Goal: Complete application form: Complete application form

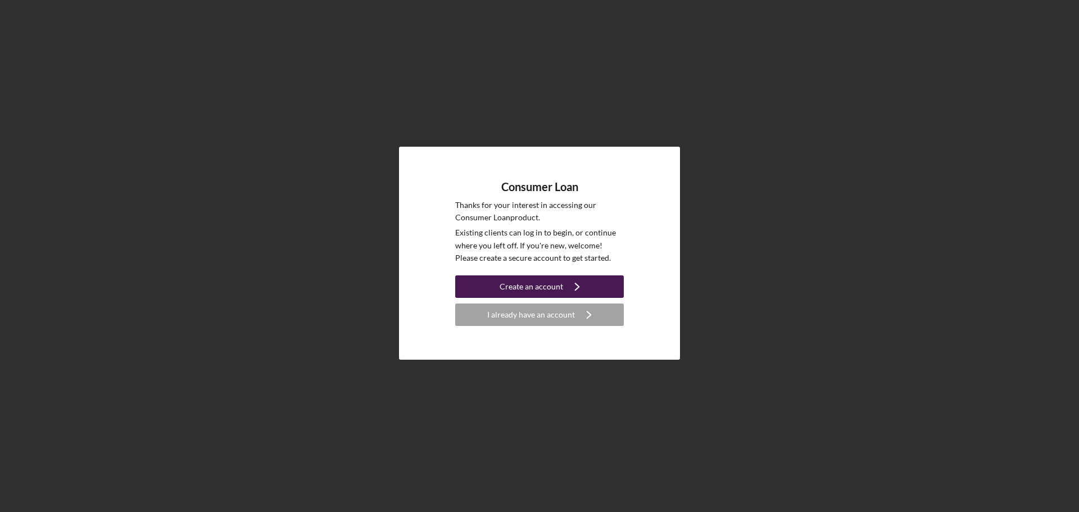
click at [543, 276] on div "Create an account" at bounding box center [532, 286] width 64 height 22
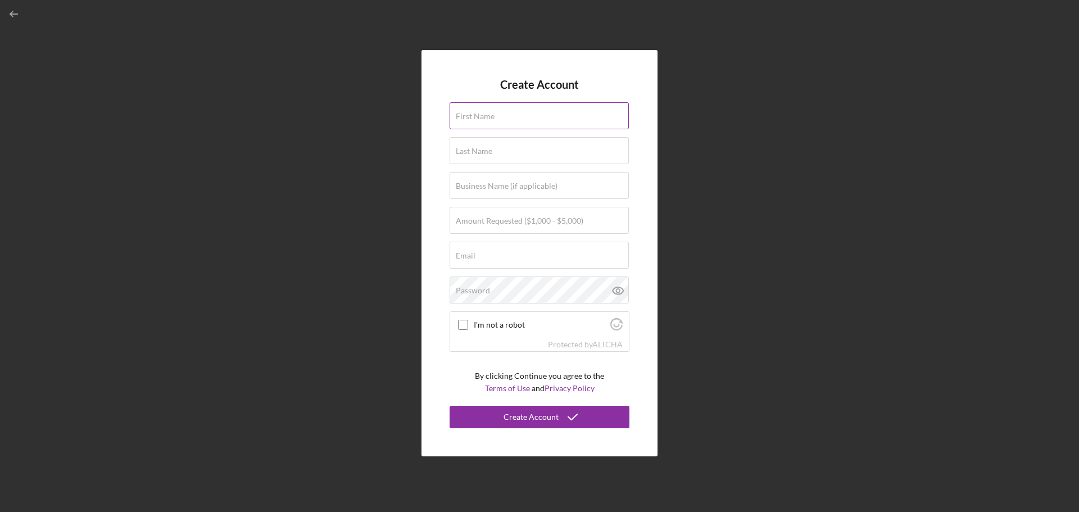
click at [479, 112] on label "First Name" at bounding box center [475, 116] width 39 height 9
click at [479, 112] on input "First Name" at bounding box center [539, 115] width 179 height 27
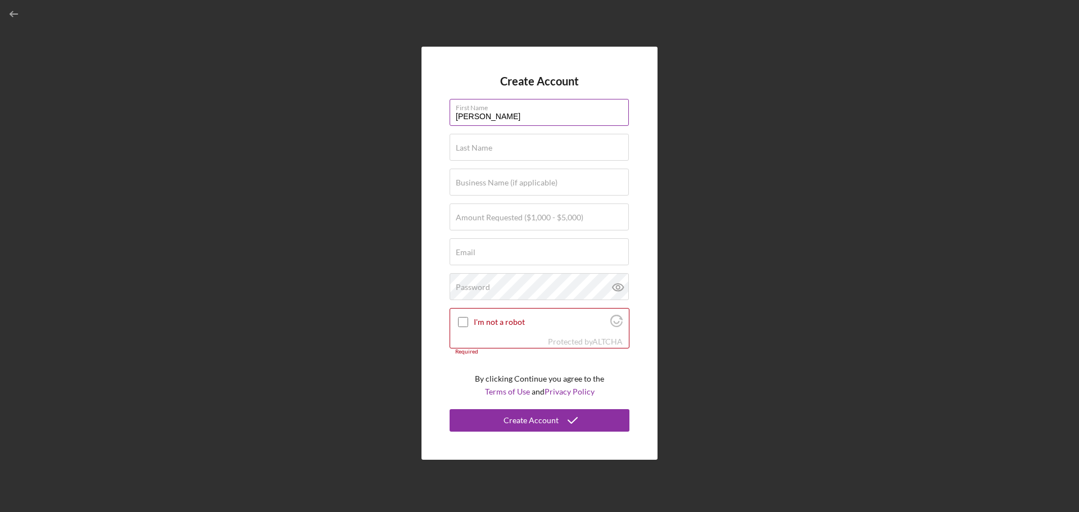
type input "[PERSON_NAME]"
type input "$1,000"
type input "[EMAIL_ADDRESS][DOMAIN_NAME]"
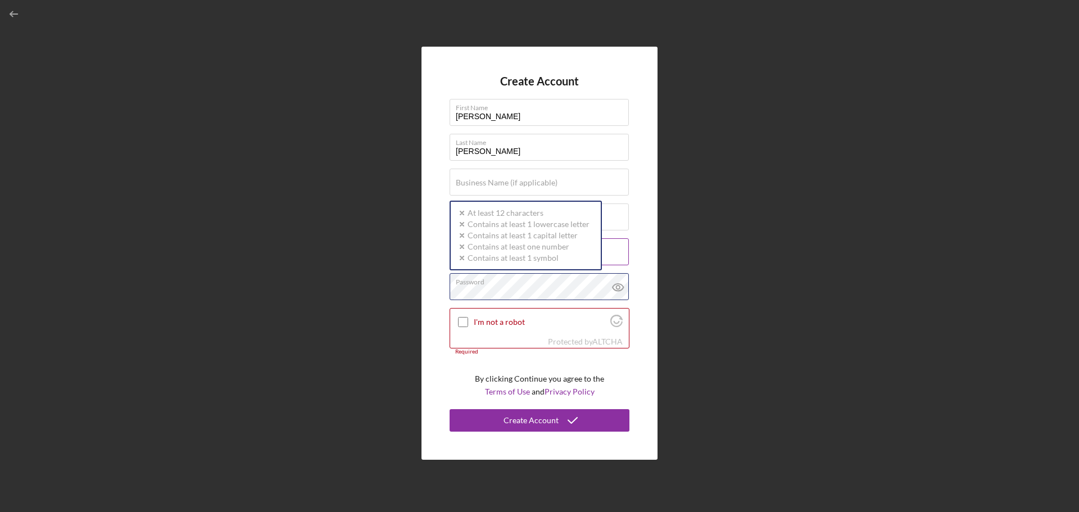
click at [471, 279] on div "Password Icon/icon-validation-no At least 12 characters Icon/icon-validation-no…" at bounding box center [540, 287] width 180 height 28
click at [615, 289] on icon at bounding box center [618, 287] width 11 height 7
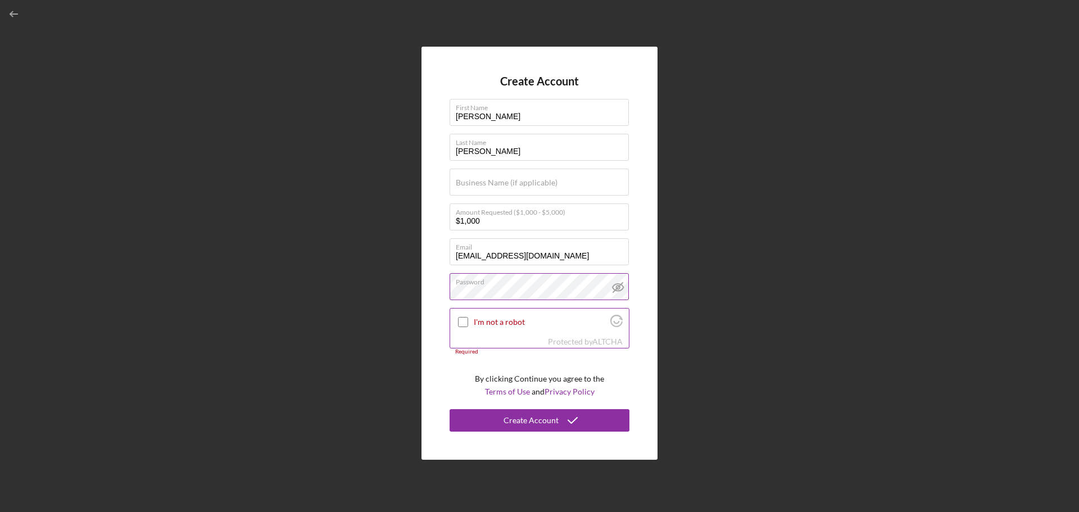
click at [464, 319] on input "I'm not a robot" at bounding box center [463, 322] width 10 height 10
checkbox input "true"
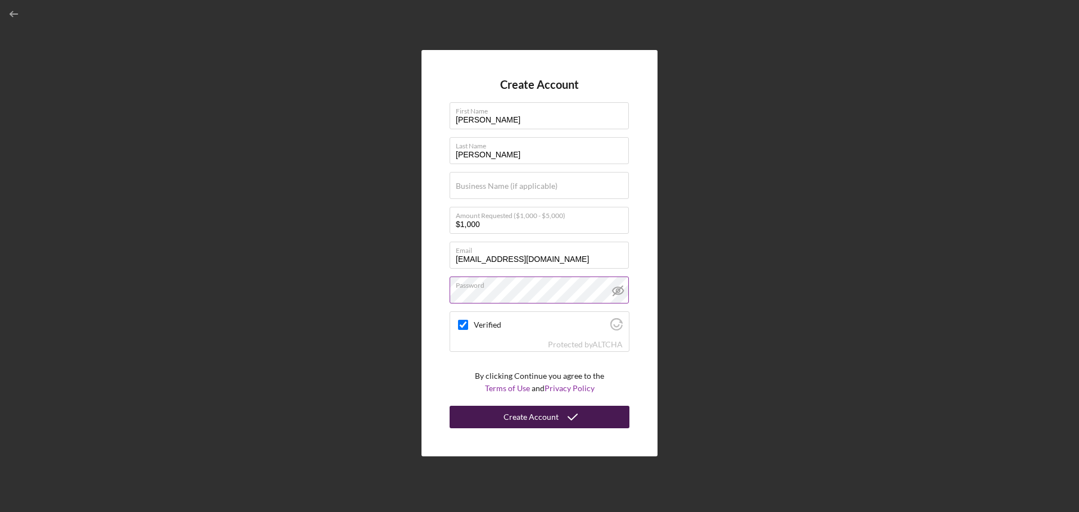
click at [545, 420] on div "Create Account" at bounding box center [531, 417] width 55 height 22
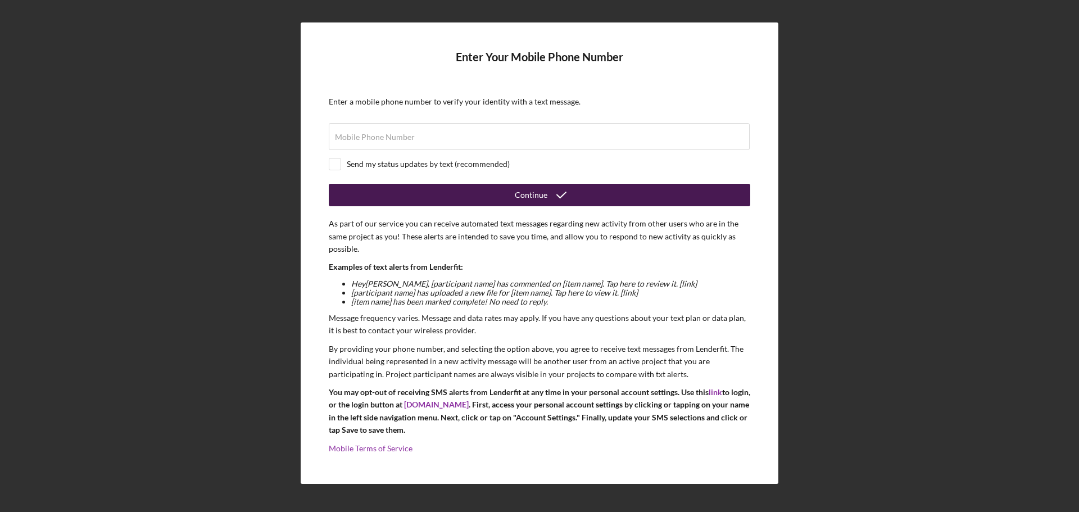
click at [513, 190] on button "Continue" at bounding box center [539, 195] width 421 height 22
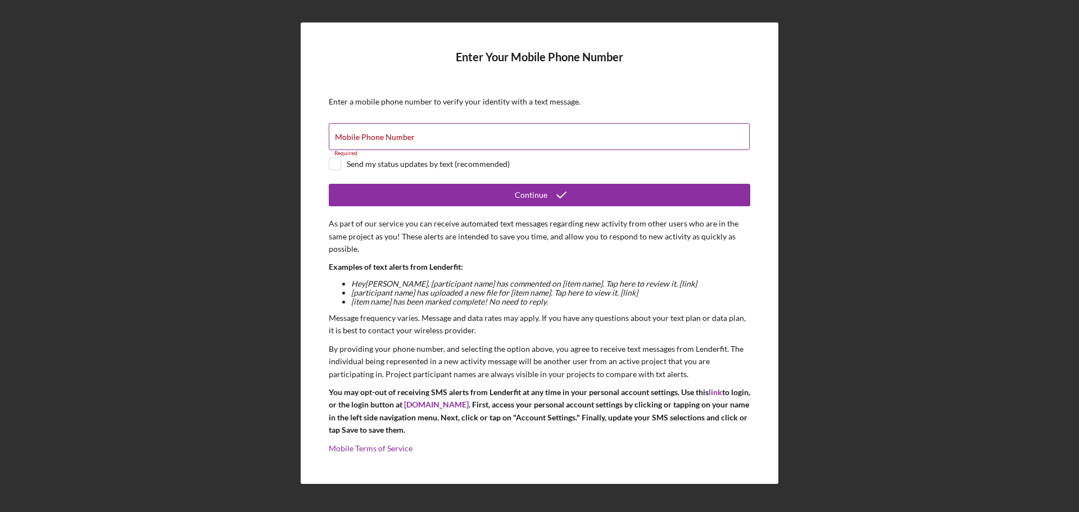
click at [635, 132] on div "Mobile Phone Number Required" at bounding box center [539, 137] width 421 height 28
type input "[PHONE_NUMBER]"
click at [341, 164] on div at bounding box center [335, 164] width 12 height 12
checkbox input "true"
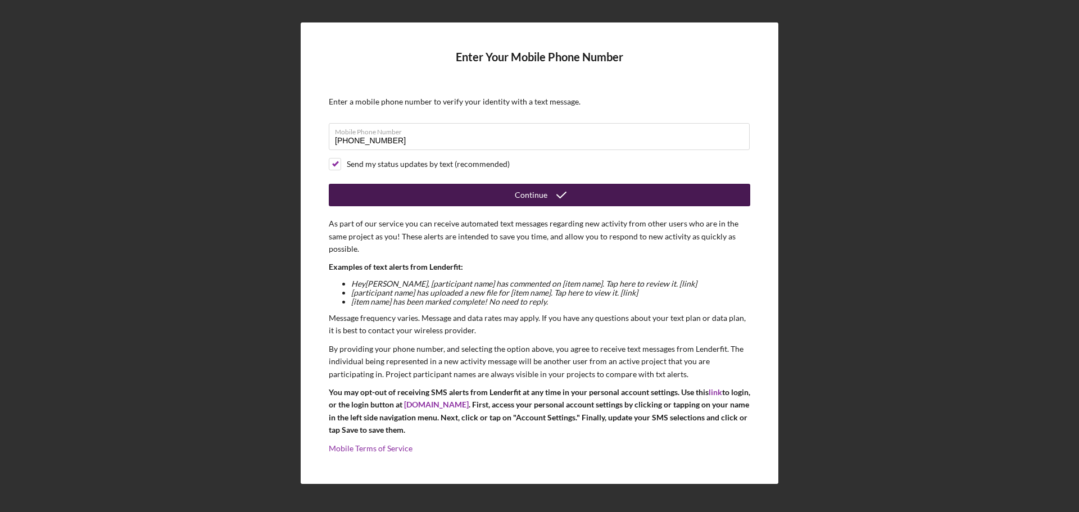
click at [465, 196] on button "Continue" at bounding box center [539, 195] width 421 height 22
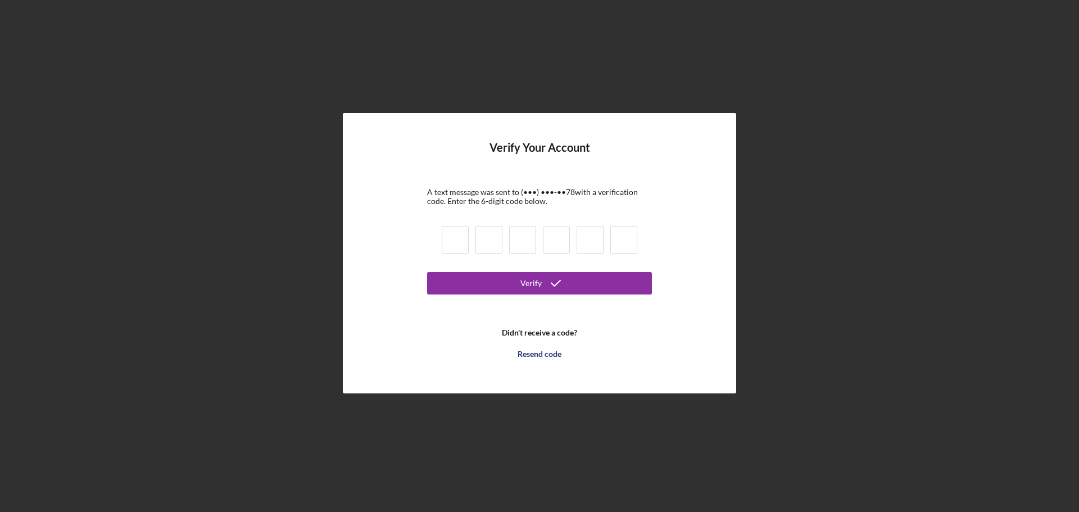
drag, startPoint x: 449, startPoint y: 244, endPoint x: 455, endPoint y: 223, distance: 22.6
click at [448, 243] on input at bounding box center [455, 240] width 27 height 28
type input "8"
type input "7"
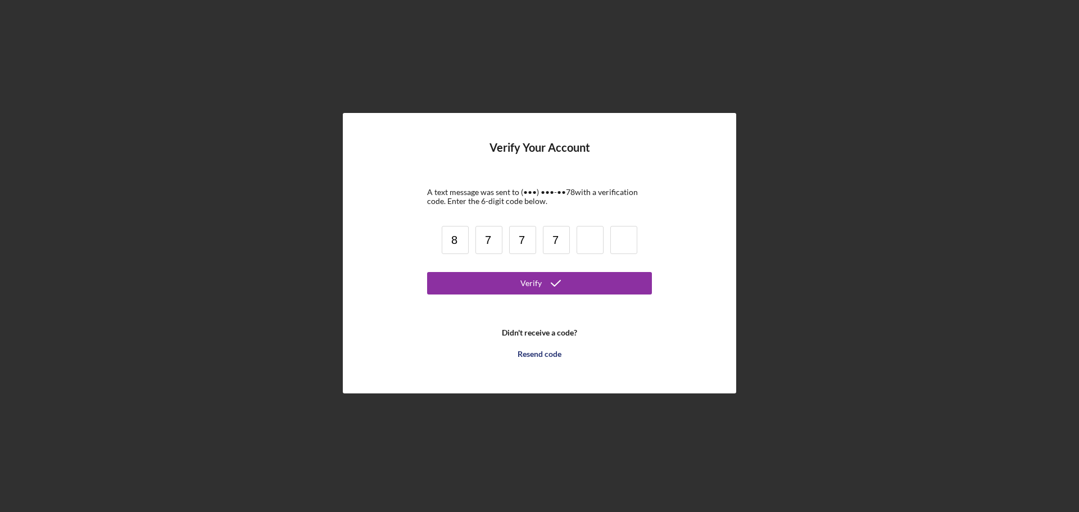
type input "7"
type input "2"
type input "4"
click at [609, 287] on button "Verify" at bounding box center [539, 283] width 225 height 22
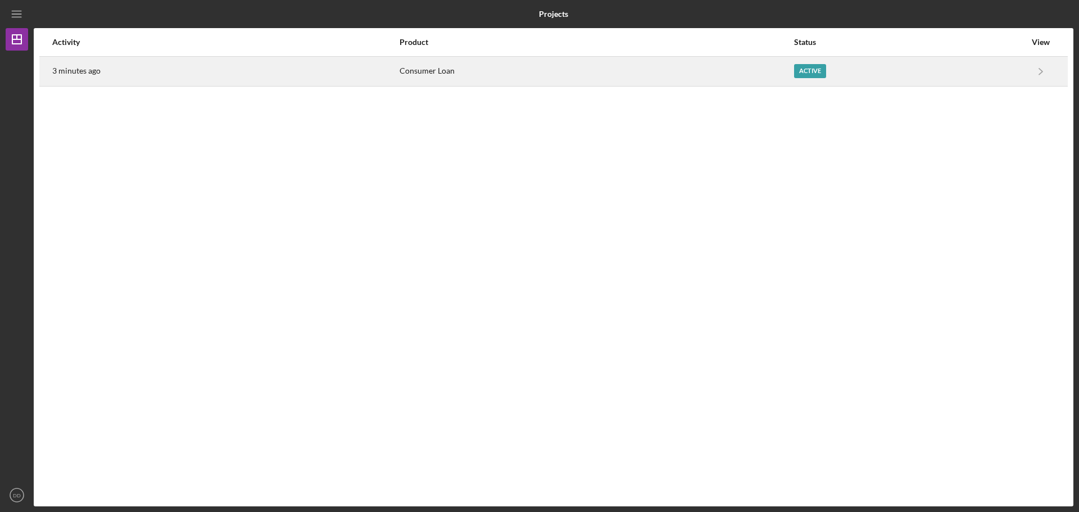
click at [809, 69] on div "Active" at bounding box center [810, 71] width 32 height 14
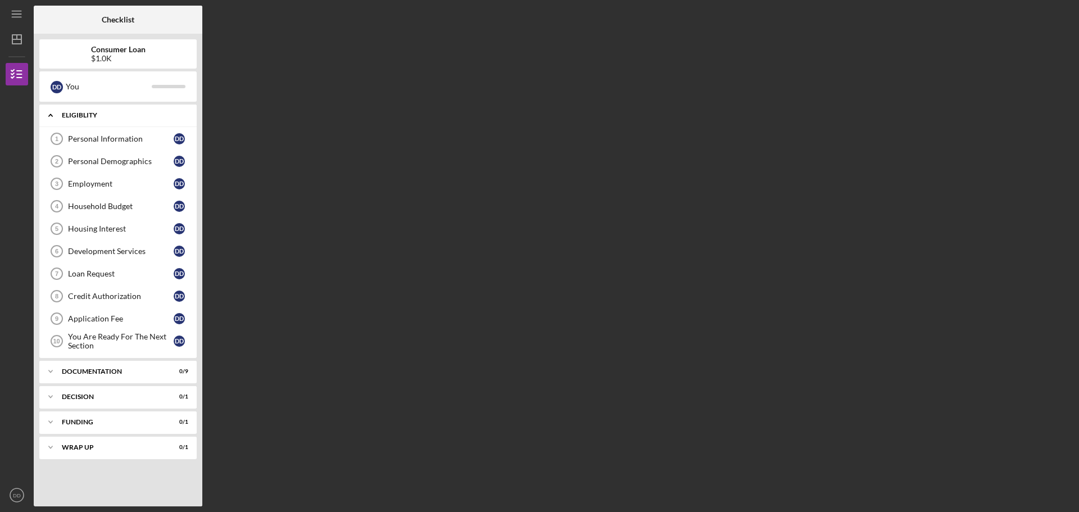
click at [81, 113] on div "Eligiblity" at bounding box center [122, 115] width 121 height 7
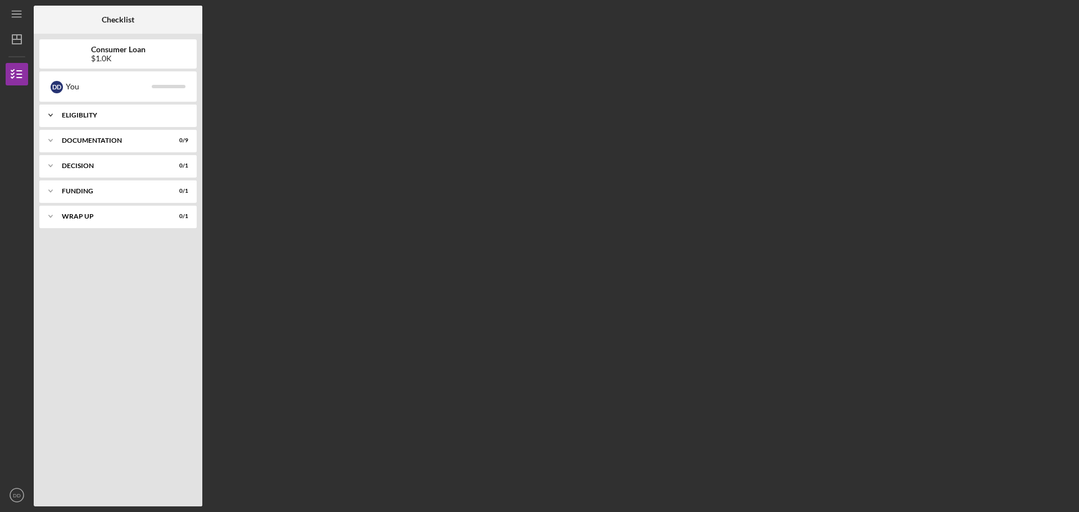
click at [85, 119] on div "Icon/Expander Eligiblity 0 / 10" at bounding box center [117, 115] width 157 height 22
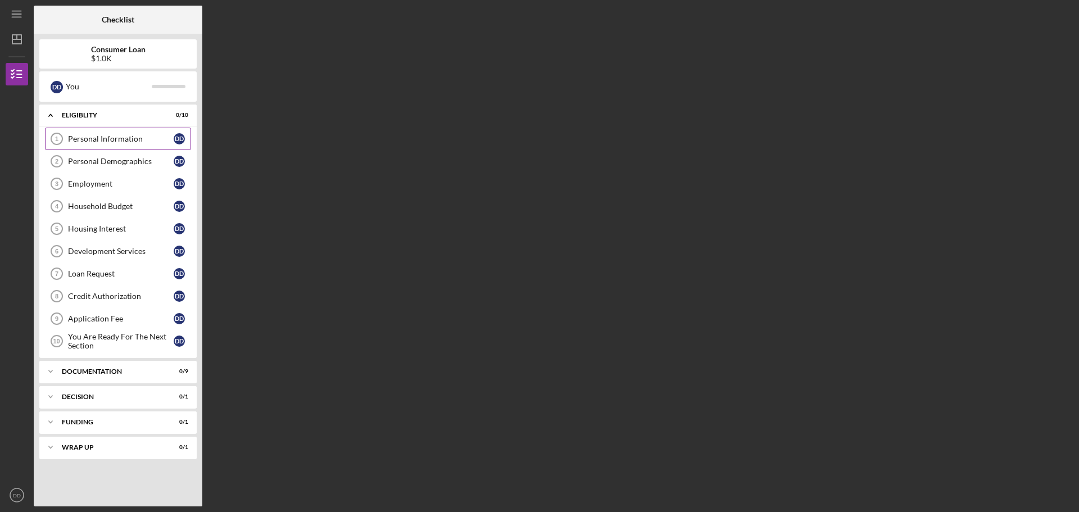
click at [81, 138] on div "Personal Information" at bounding box center [121, 138] width 106 height 9
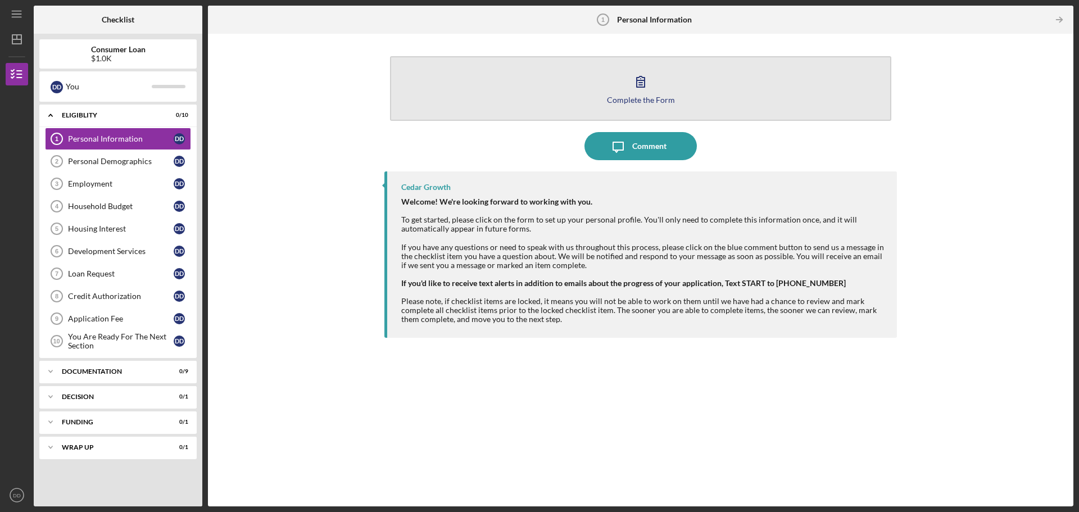
click at [653, 97] on div "Complete the Form" at bounding box center [641, 100] width 68 height 8
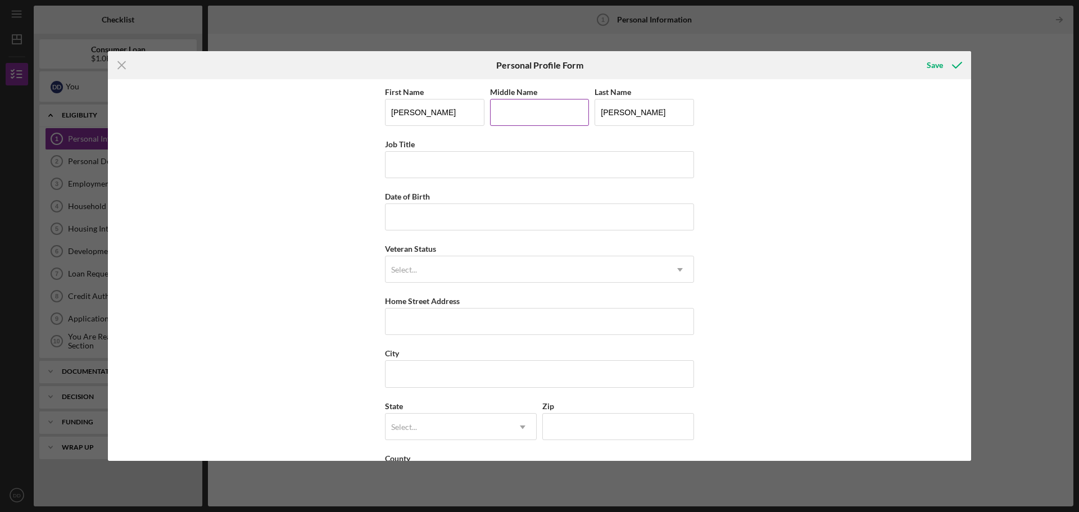
click at [510, 114] on input "Middle Name" at bounding box center [539, 112] width 99 height 27
type input "[PERSON_NAME]"
type input "Count Team Member"
type input "[DATE]"
click at [679, 266] on icon "Icon/Dropdown Arrow" at bounding box center [679, 269] width 27 height 27
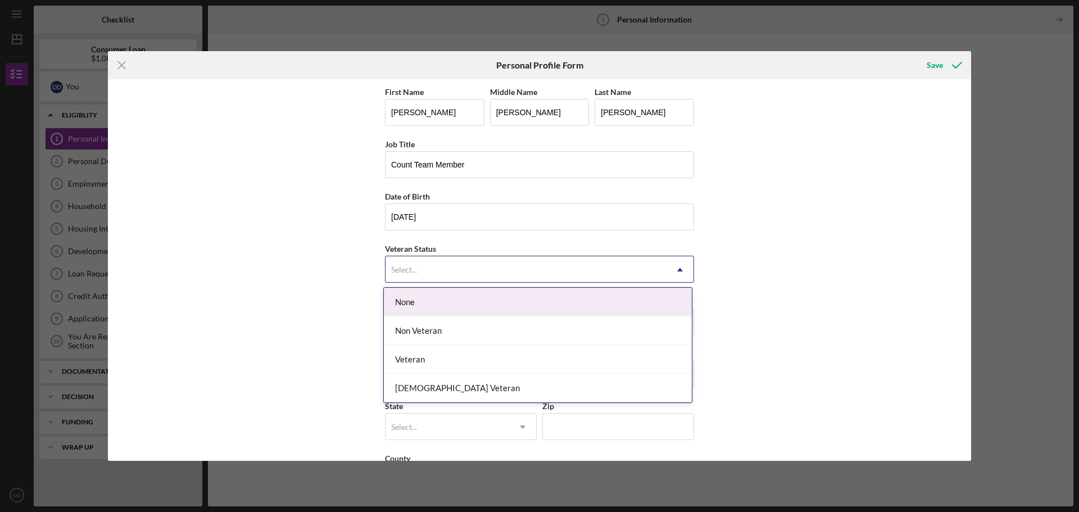
click at [618, 299] on div "None" at bounding box center [538, 302] width 308 height 29
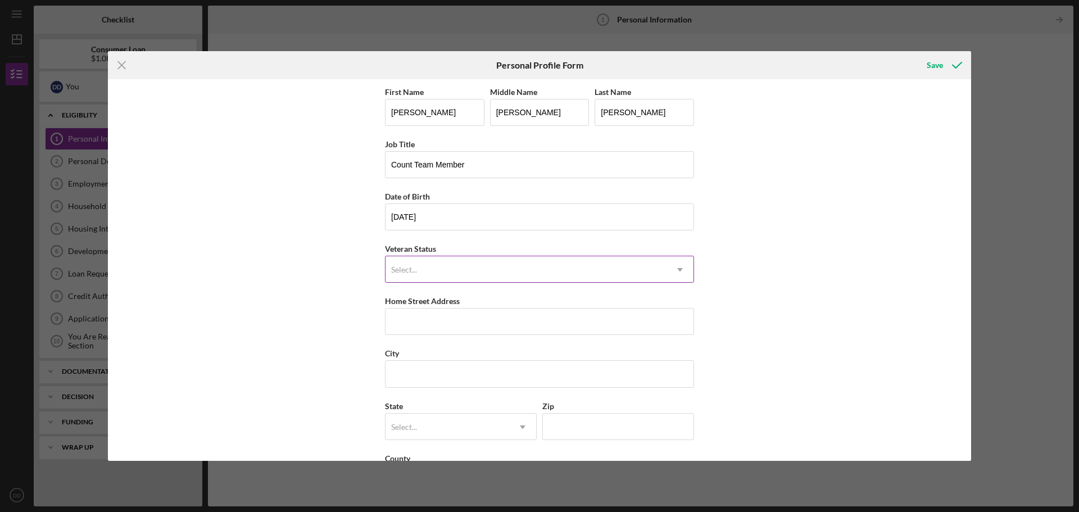
click at [659, 270] on div "Select..." at bounding box center [526, 270] width 281 height 26
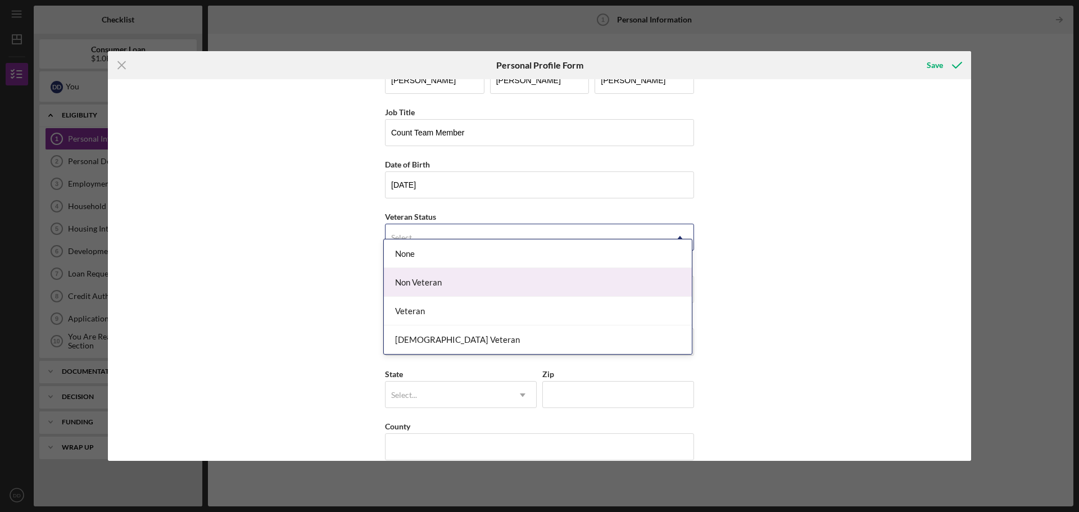
scroll to position [48, 0]
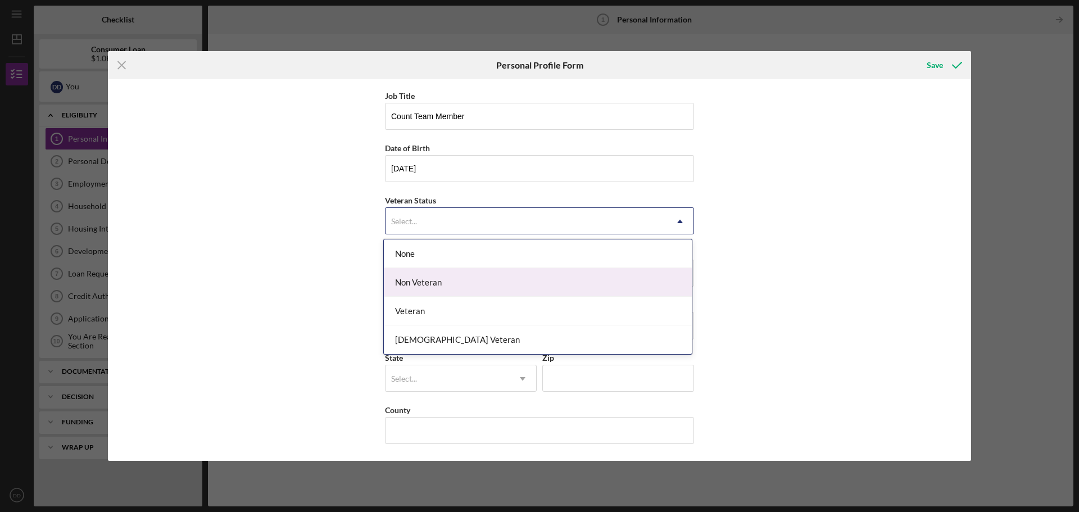
click at [631, 280] on div "Non Veteran" at bounding box center [538, 282] width 308 height 29
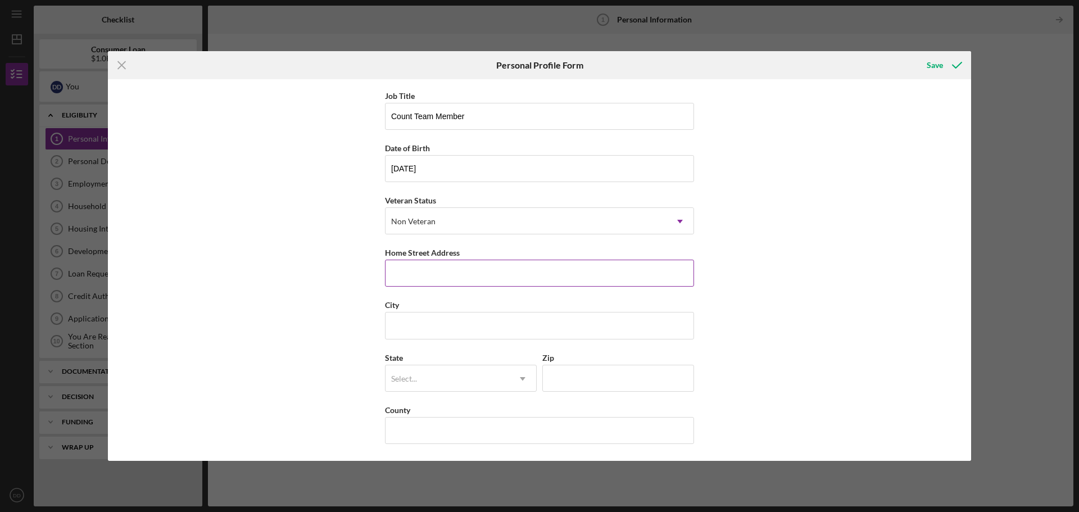
click at [627, 279] on input "Home Street Address" at bounding box center [539, 273] width 309 height 27
type input "[STREET_ADDRESS]"
type input "Osseo"
type input "W"
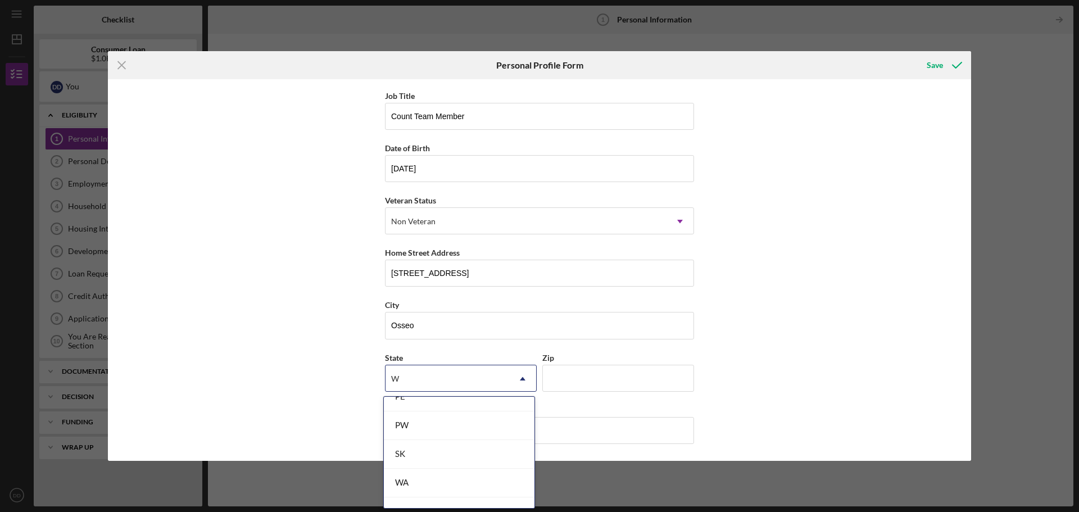
scroll to position [328, 0]
click at [521, 480] on div "WI" at bounding box center [459, 484] width 151 height 29
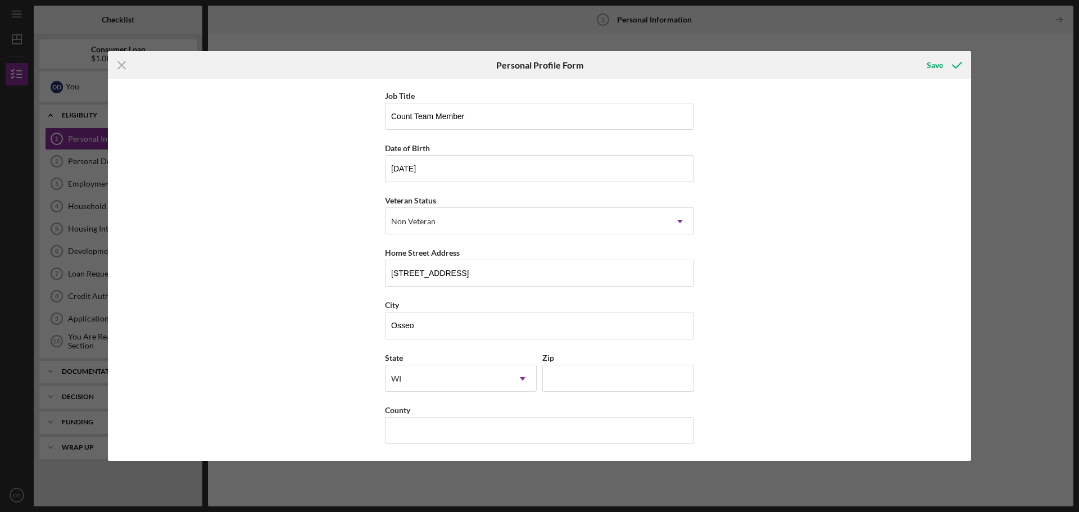
click at [552, 348] on div "First Name [PERSON_NAME] Middle Name [PERSON_NAME] Last Name [PERSON_NAME] Titl…" at bounding box center [539, 246] width 309 height 419
click at [559, 372] on input "Zip" at bounding box center [618, 378] width 152 height 27
type input "54758"
type input "Trempealeau"
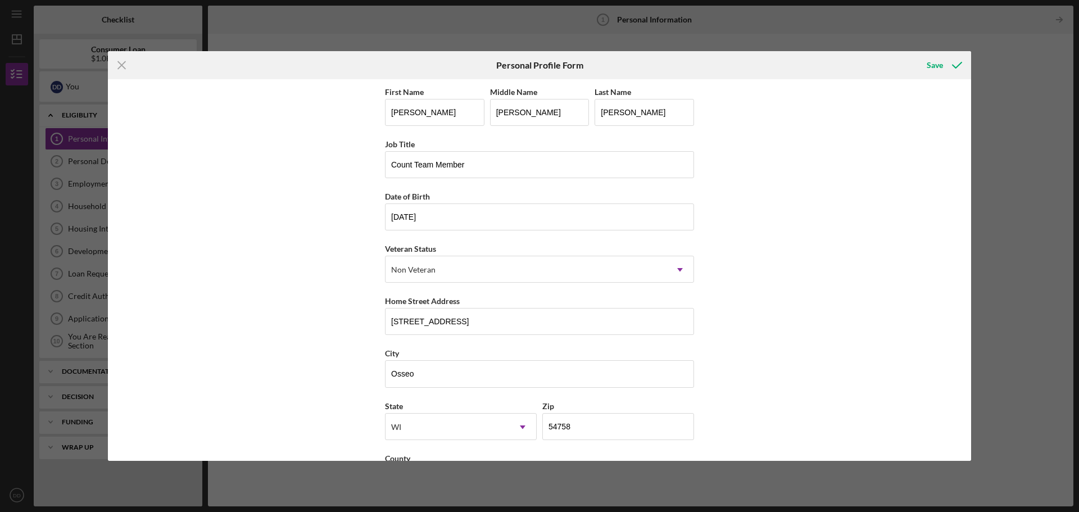
click at [724, 309] on div "First Name [PERSON_NAME] Middle Name [PERSON_NAME] Last Name [PERSON_NAME] Titl…" at bounding box center [539, 270] width 863 height 382
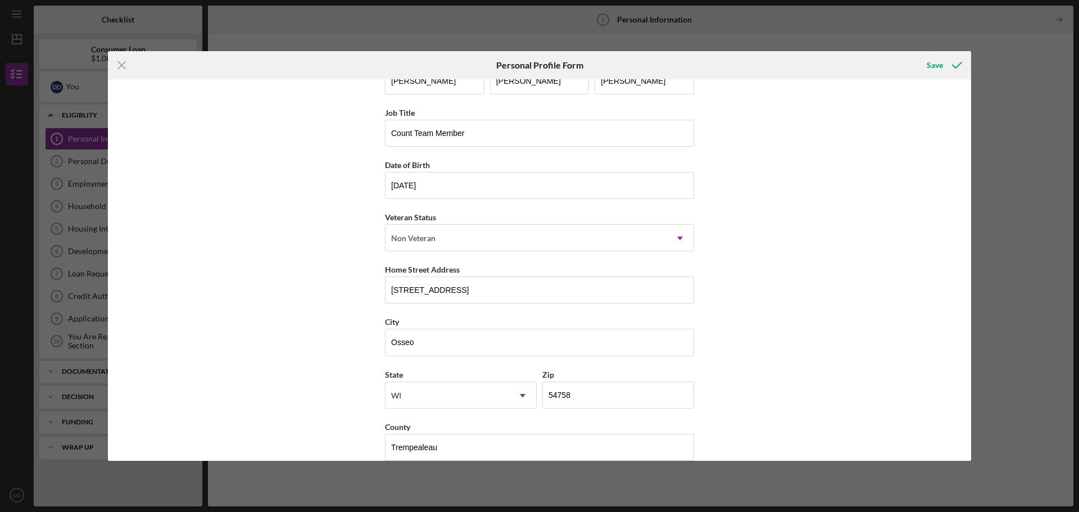
scroll to position [48, 0]
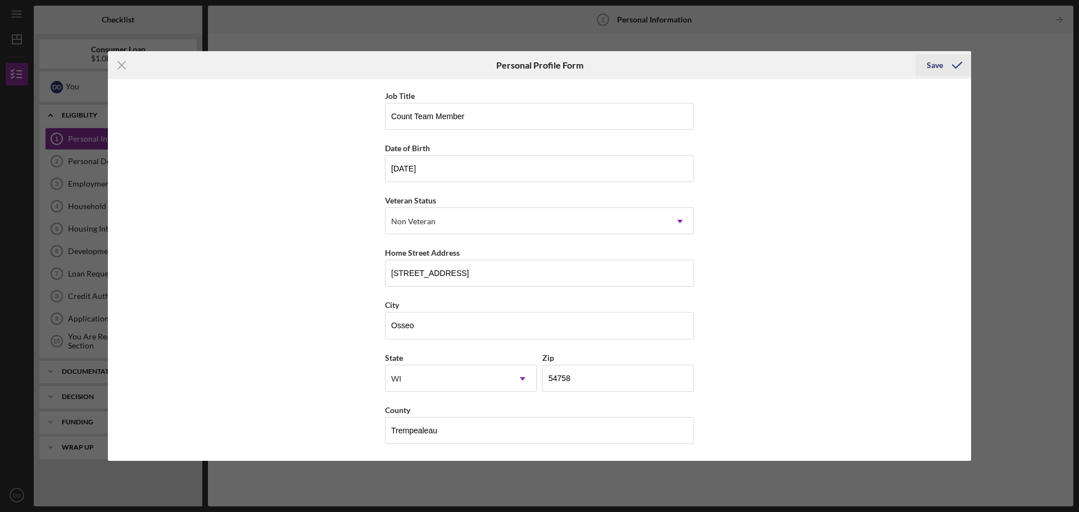
click at [927, 64] on div "Save" at bounding box center [935, 65] width 16 height 22
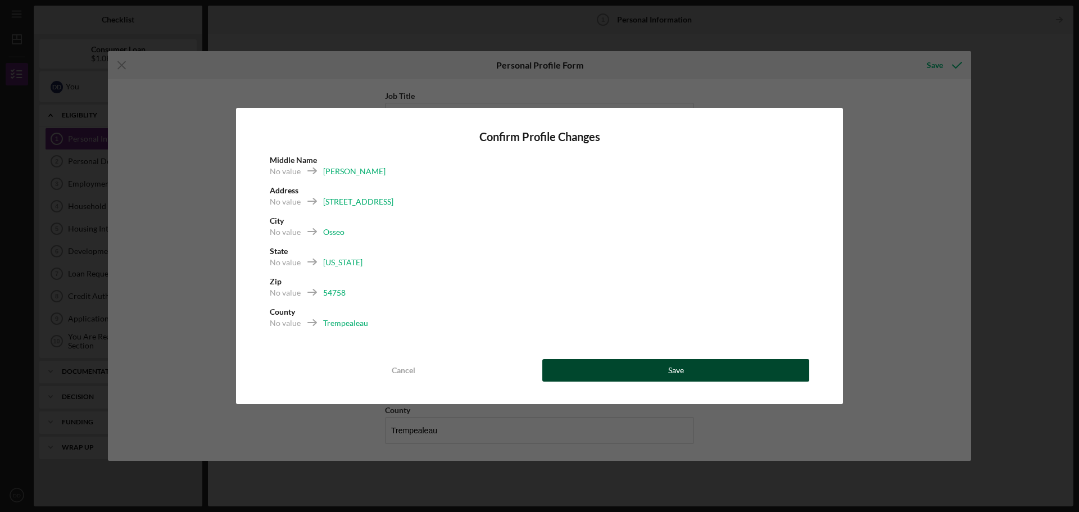
click at [688, 372] on button "Save" at bounding box center [675, 370] width 267 height 22
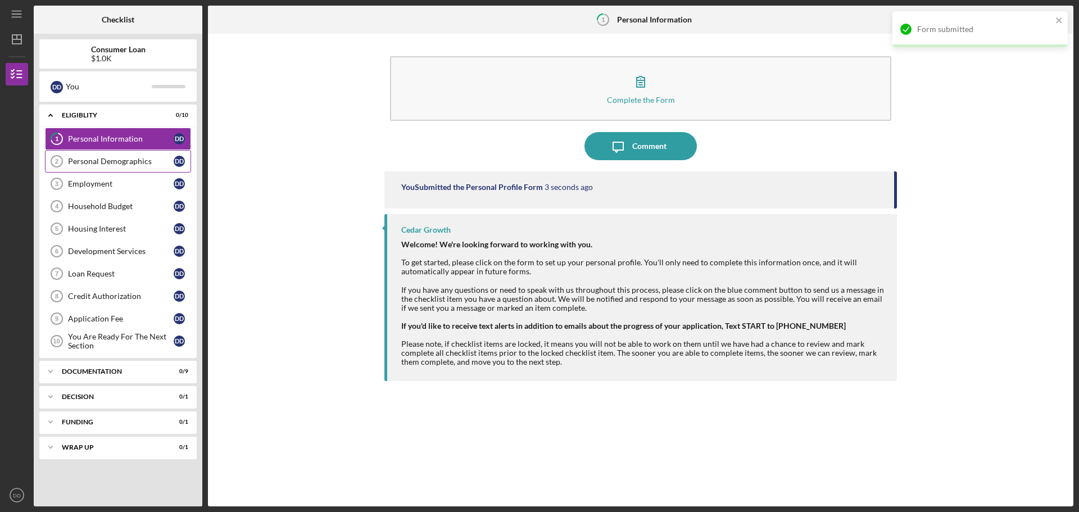
click at [105, 153] on link "Personal Demographics 2 Personal Demographics D D" at bounding box center [118, 161] width 146 height 22
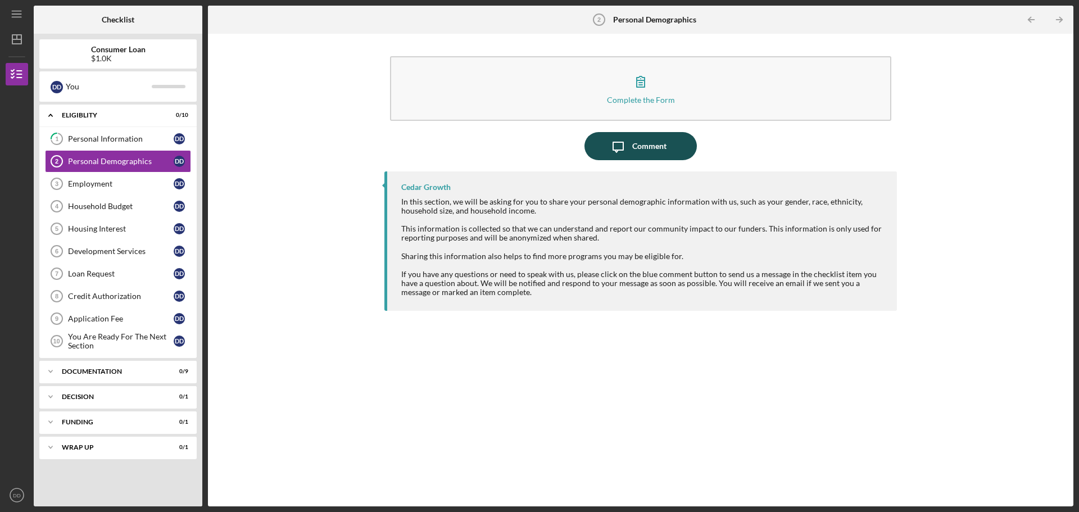
click at [663, 149] on div "Comment" at bounding box center [649, 146] width 34 height 28
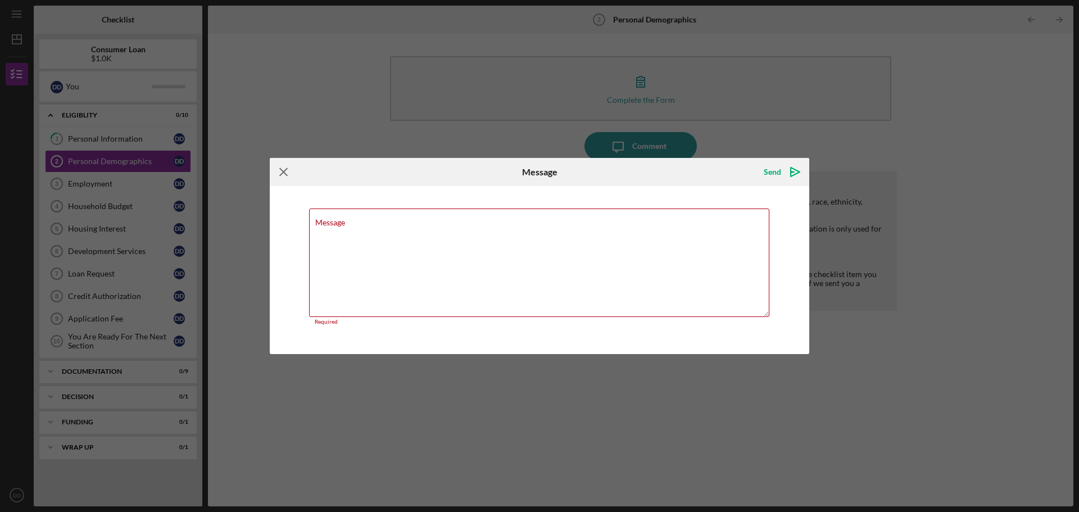
click at [279, 172] on icon "Icon/Menu Close" at bounding box center [284, 172] width 28 height 28
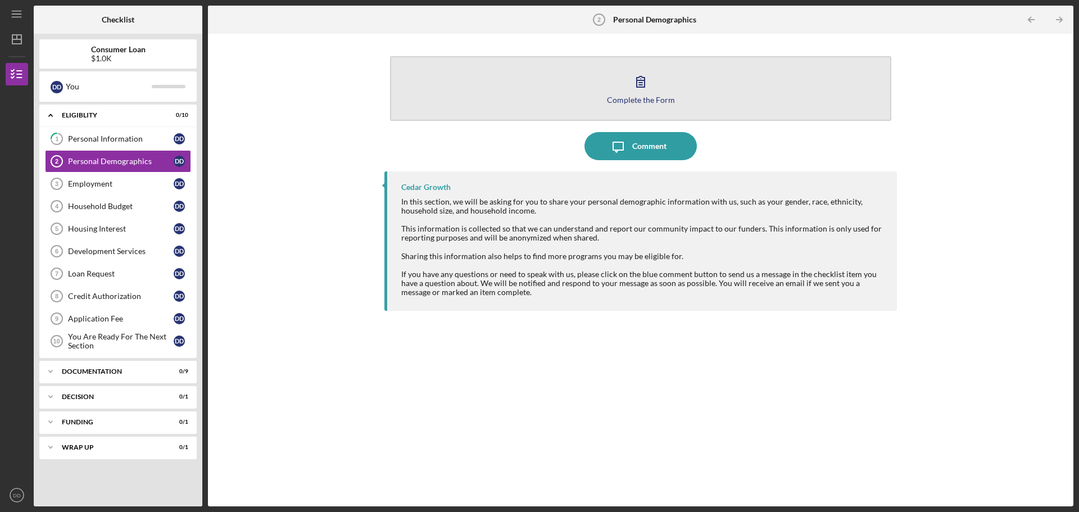
click at [643, 90] on icon "button" at bounding box center [641, 81] width 28 height 28
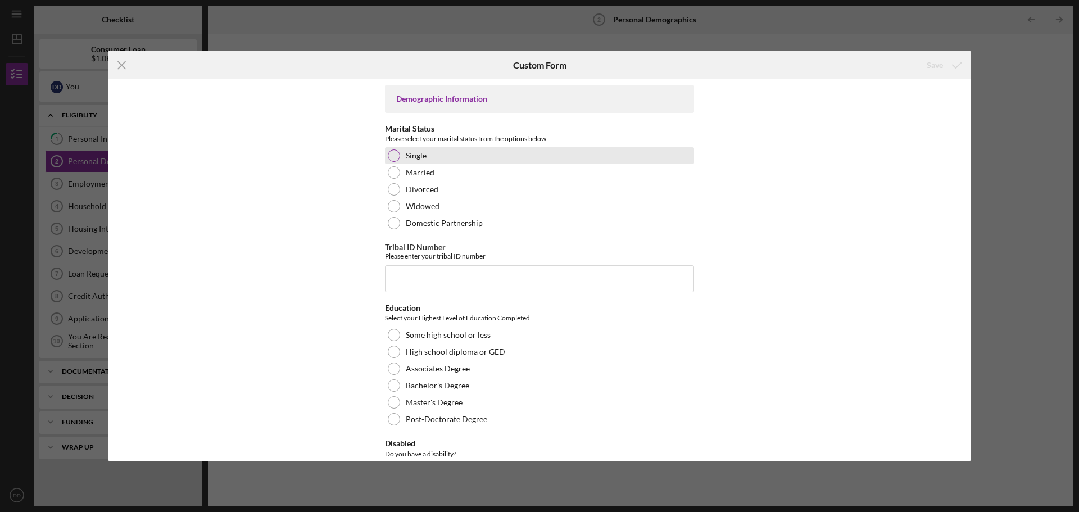
click at [429, 159] on div "Single" at bounding box center [539, 155] width 309 height 17
click at [425, 273] on input "Tribal ID Number" at bounding box center [539, 278] width 309 height 27
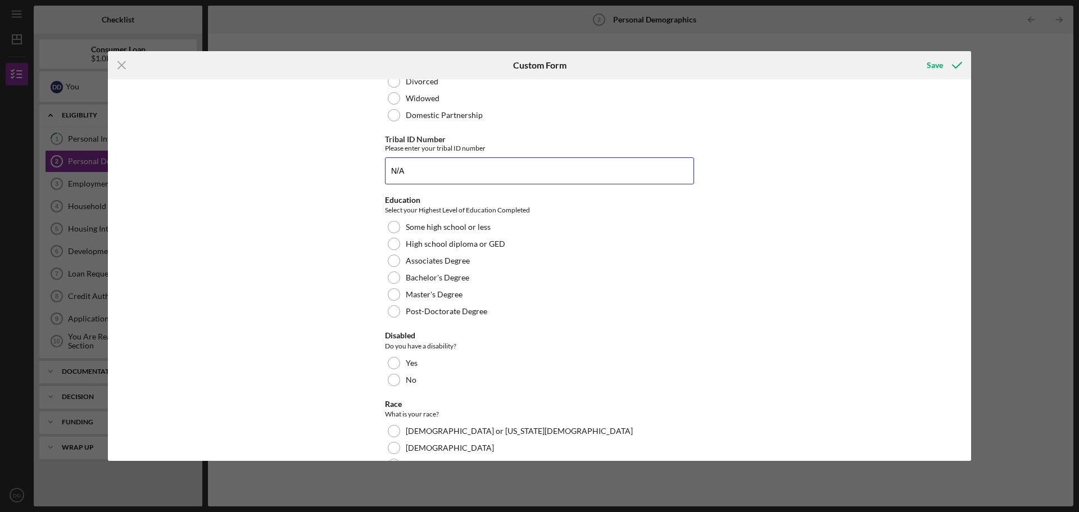
scroll to position [112, 0]
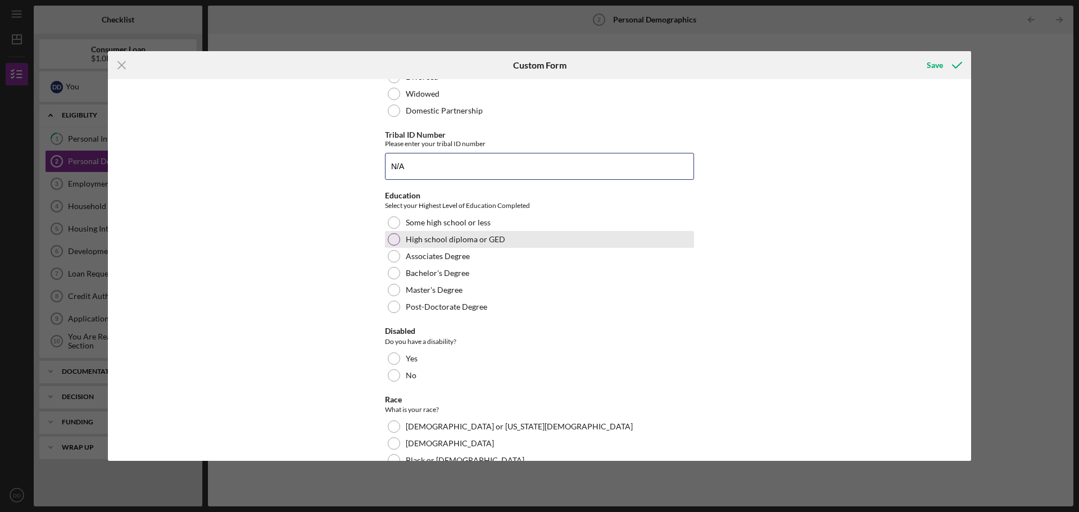
type input "N/A"
click at [396, 239] on div at bounding box center [394, 239] width 12 height 12
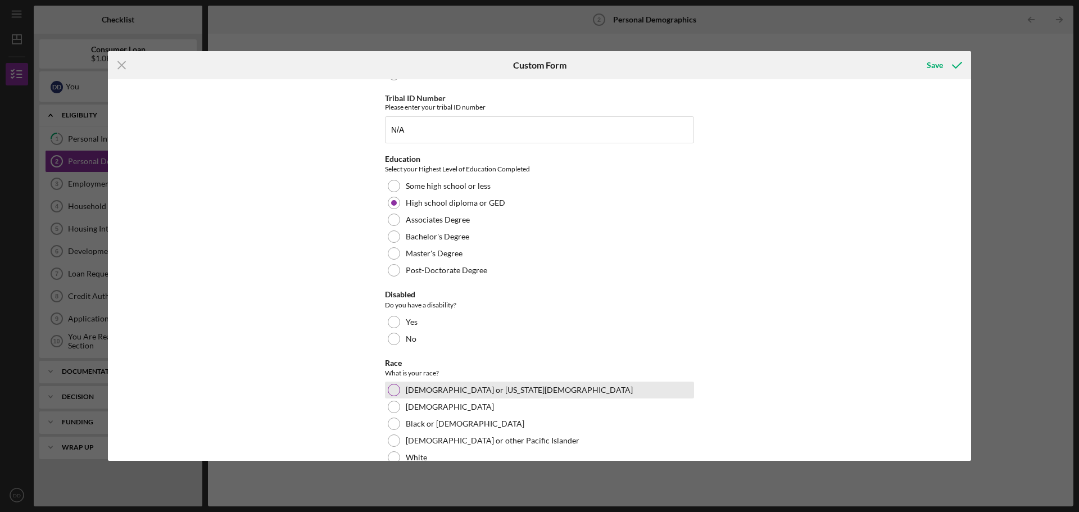
scroll to position [169, 0]
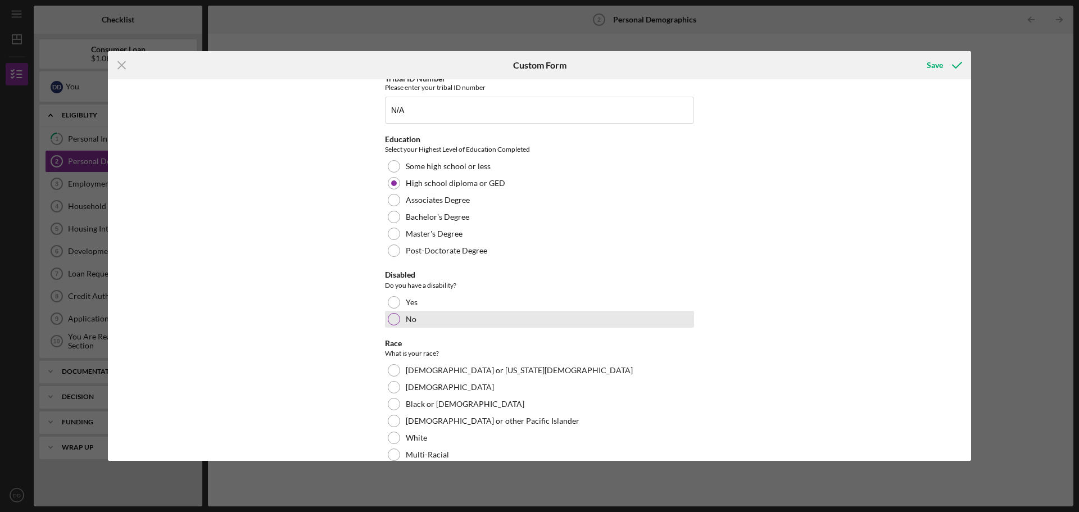
click at [396, 319] on div at bounding box center [394, 319] width 12 height 12
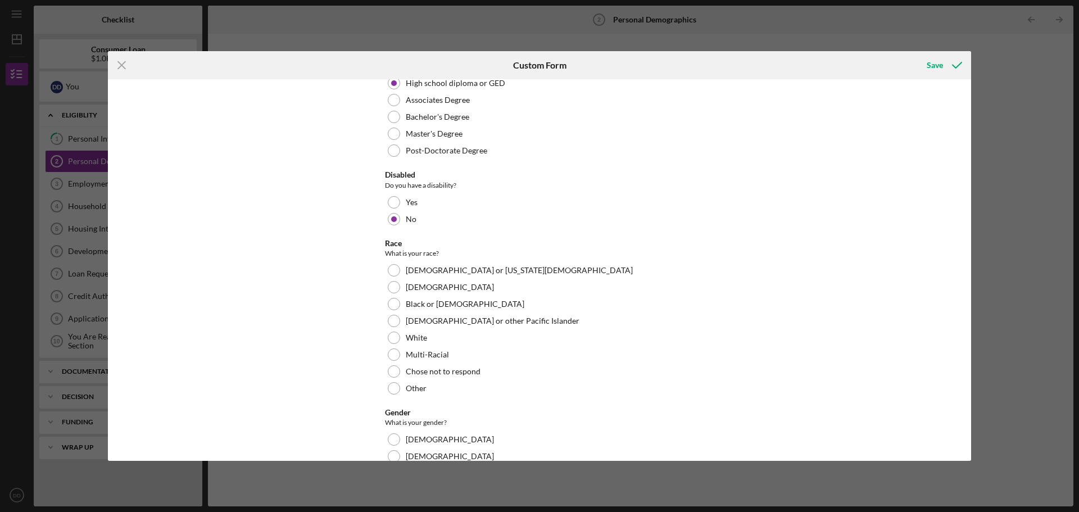
scroll to position [281, 0]
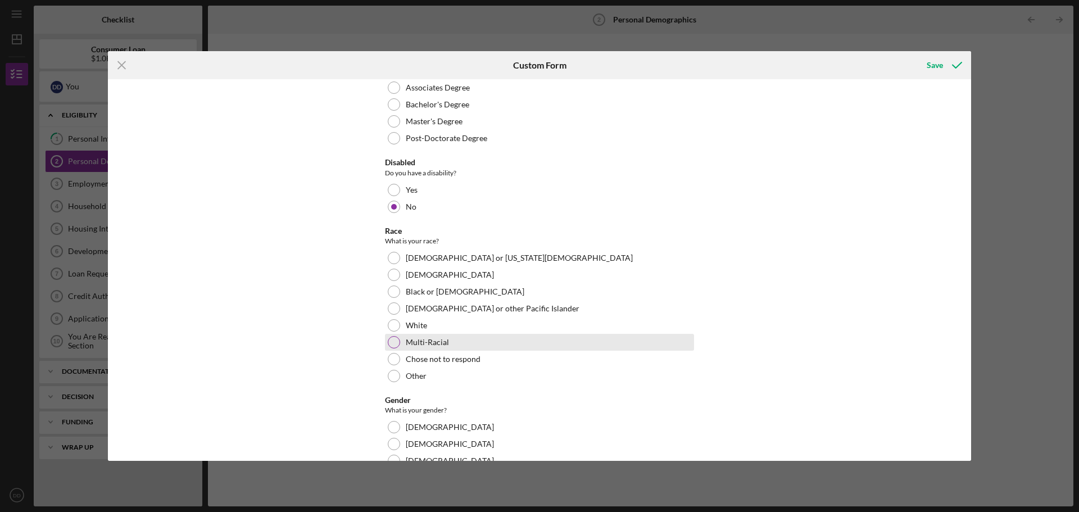
click at [392, 336] on div at bounding box center [394, 342] width 12 height 12
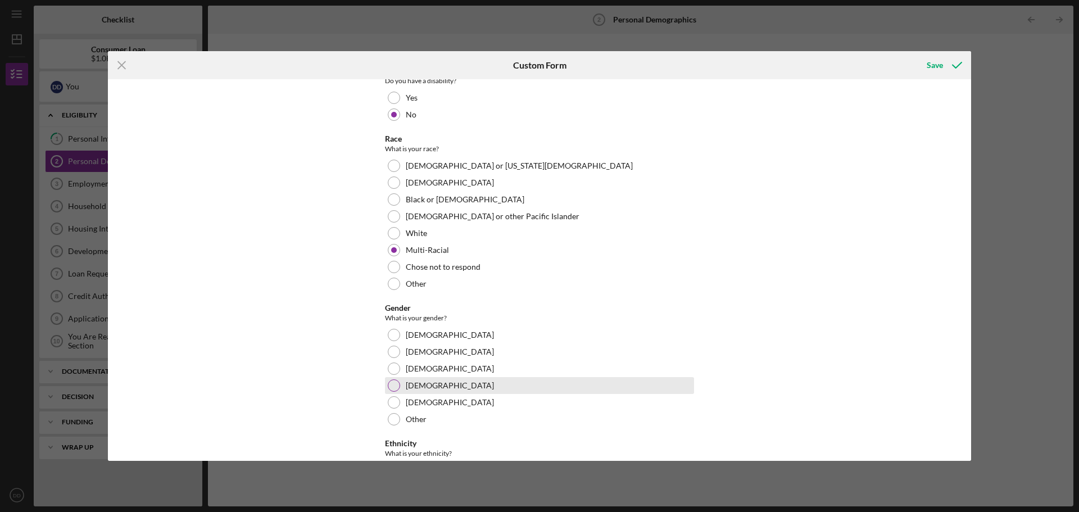
scroll to position [393, 0]
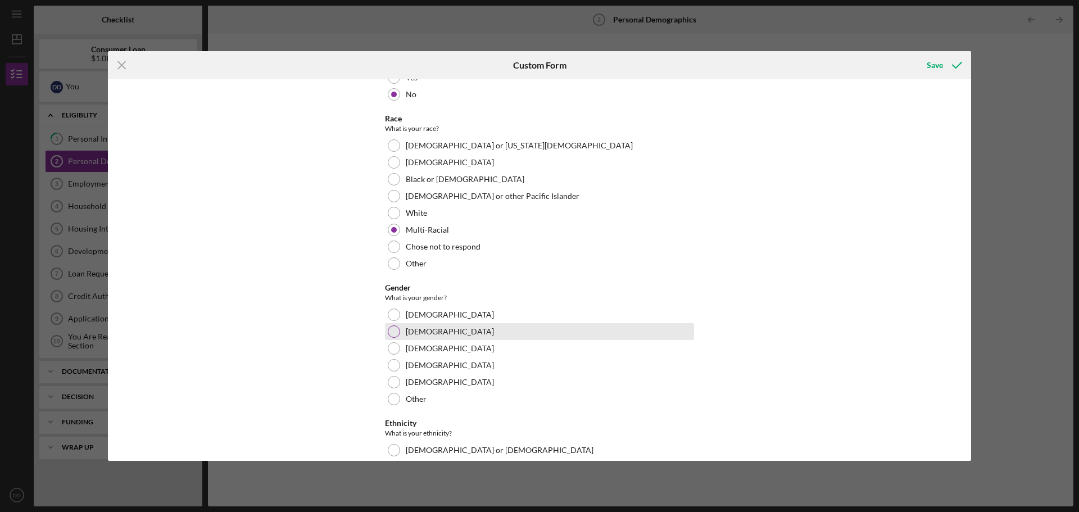
click at [396, 329] on div at bounding box center [394, 331] width 12 height 12
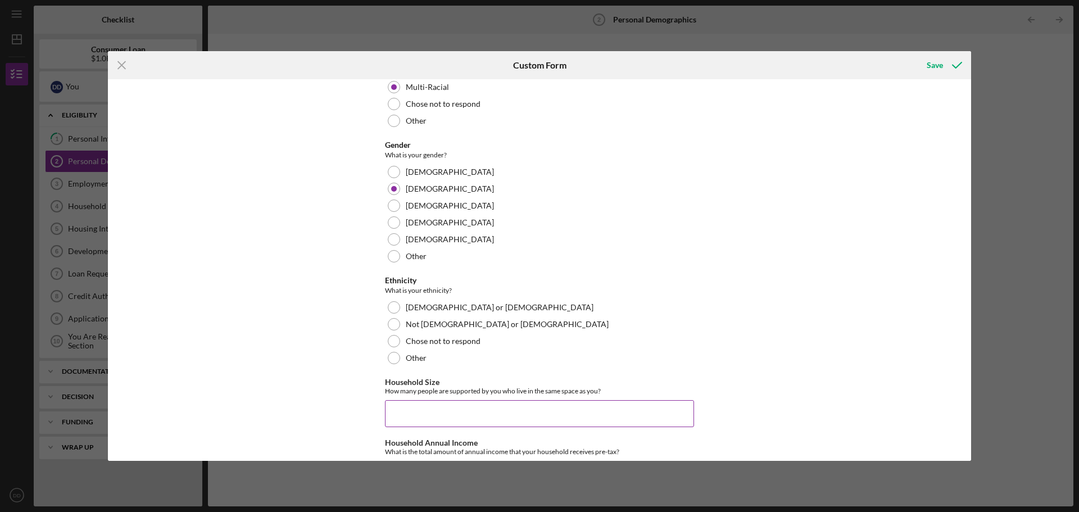
scroll to position [562, 0]
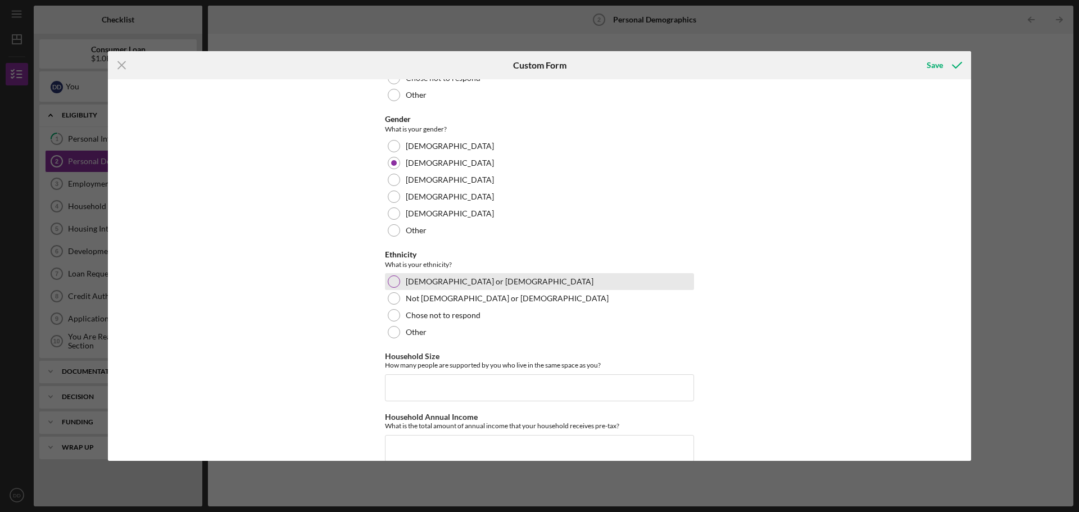
click at [390, 282] on div at bounding box center [394, 281] width 12 height 12
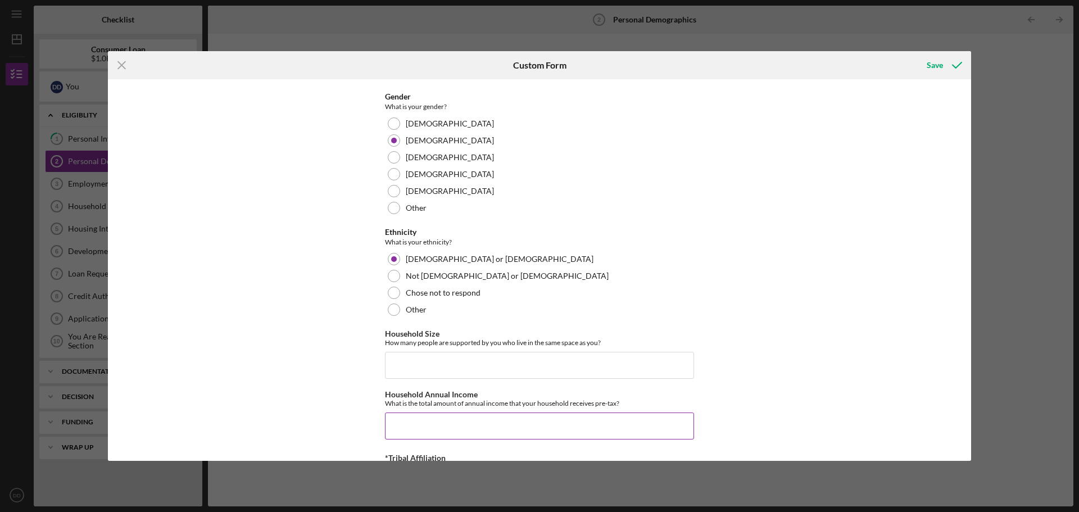
scroll to position [618, 0]
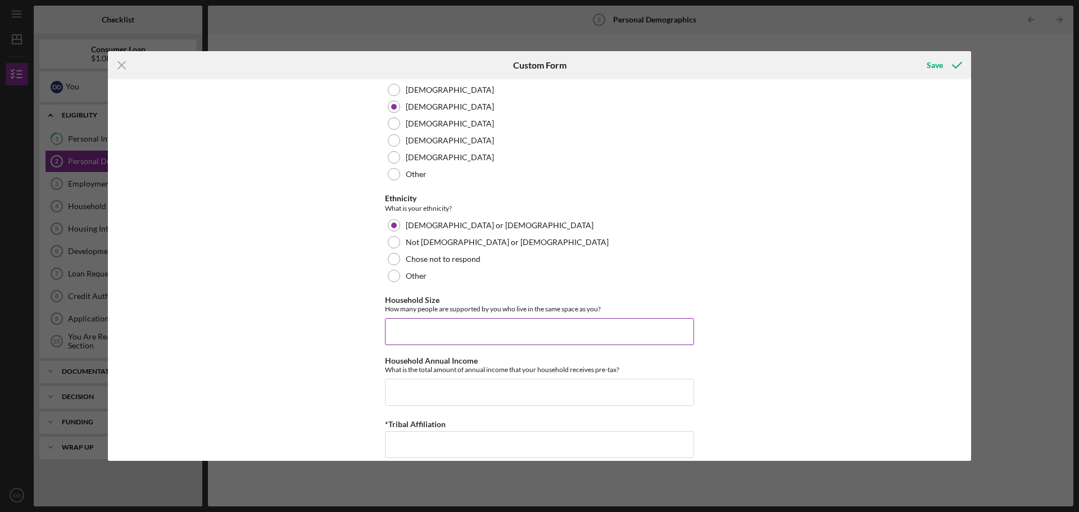
click at [423, 327] on input "Household Size" at bounding box center [539, 331] width 309 height 27
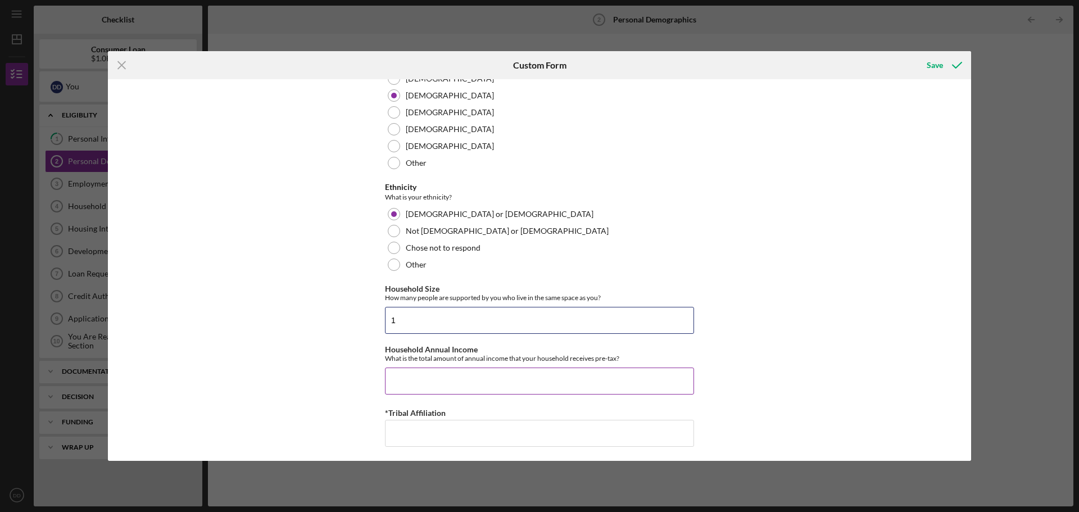
scroll to position [632, 0]
type input "1"
click at [436, 387] on input "Household Annual Income" at bounding box center [539, 378] width 309 height 27
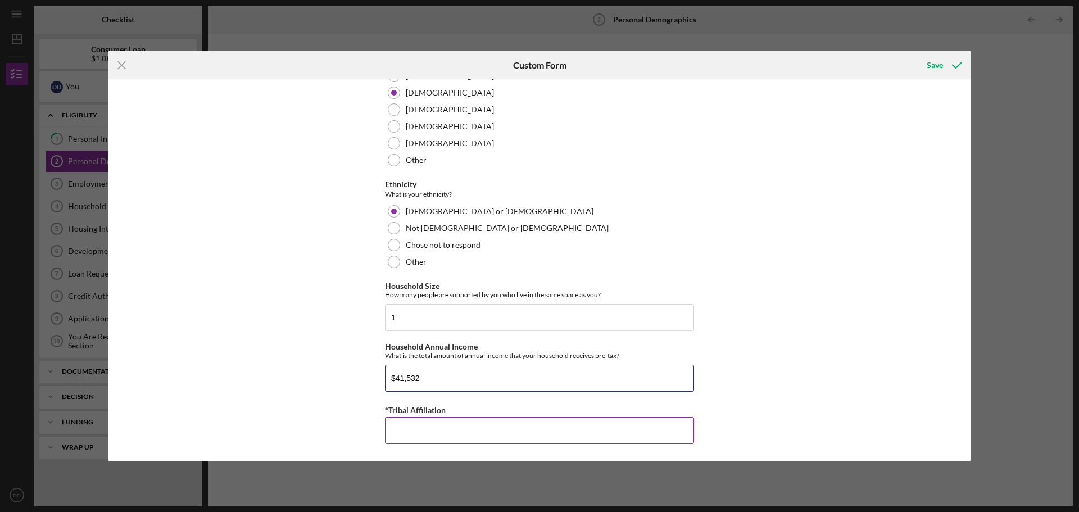
type input "$41,532"
click at [428, 428] on input "*Tribal Affiliation" at bounding box center [539, 430] width 309 height 27
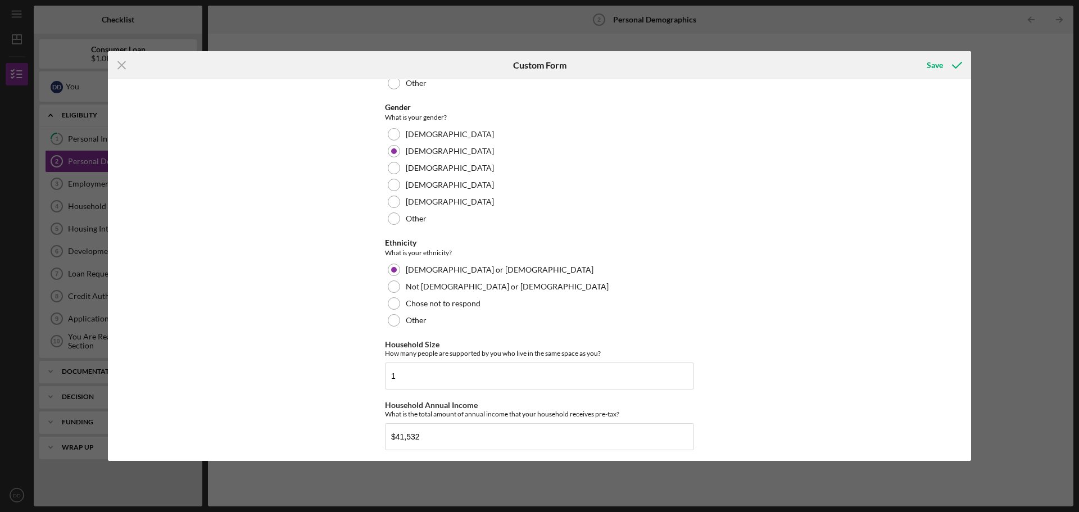
scroll to position [464, 0]
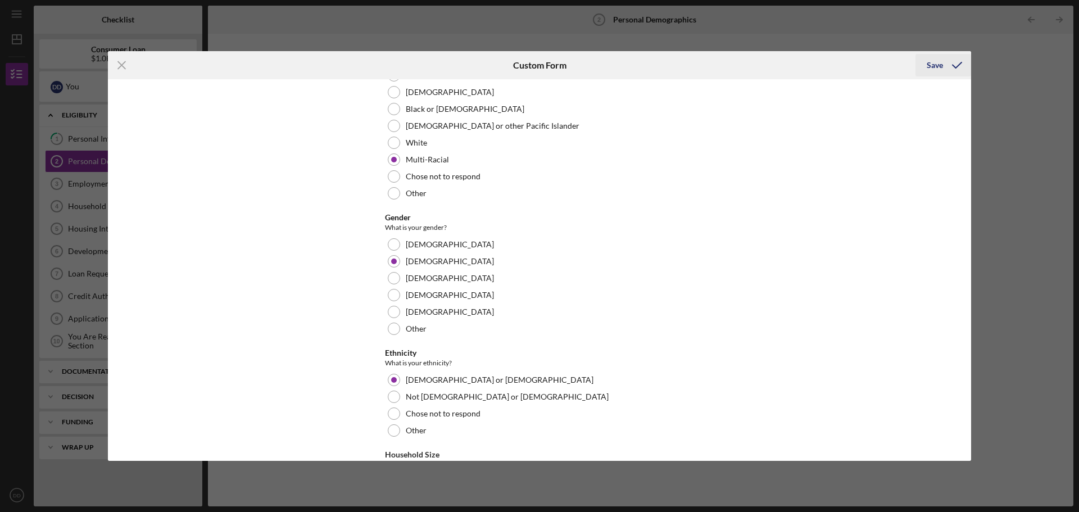
type input "Ho-Chunk decendant"
click at [928, 65] on div "Save" at bounding box center [935, 65] width 16 height 22
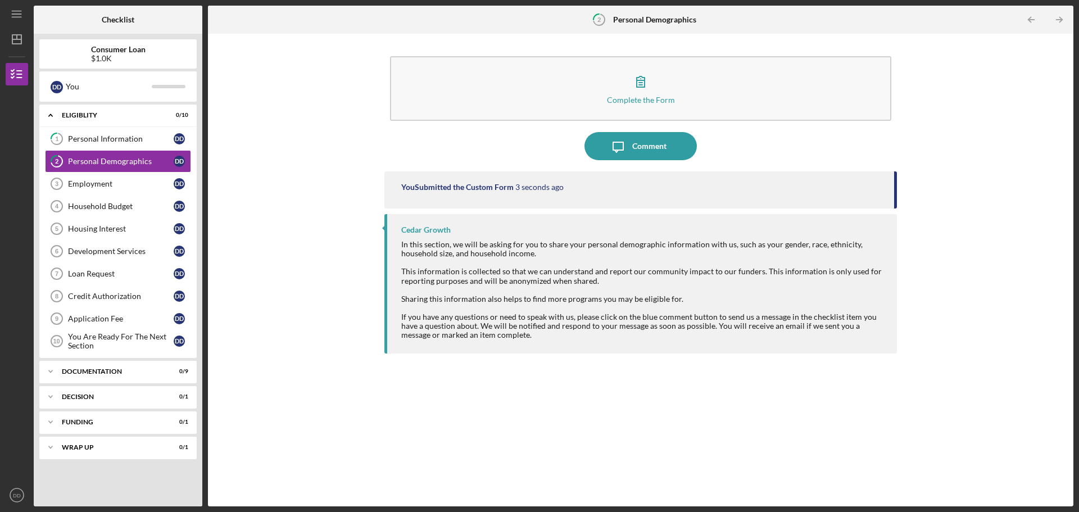
drag, startPoint x: 168, startPoint y: 48, endPoint x: 137, endPoint y: 48, distance: 31.5
click at [165, 48] on div "Consumer Loan $1.0K" at bounding box center [117, 54] width 157 height 18
click at [1028, 15] on icon "Icon/Table Pagination Arrow" at bounding box center [1030, 19] width 25 height 25
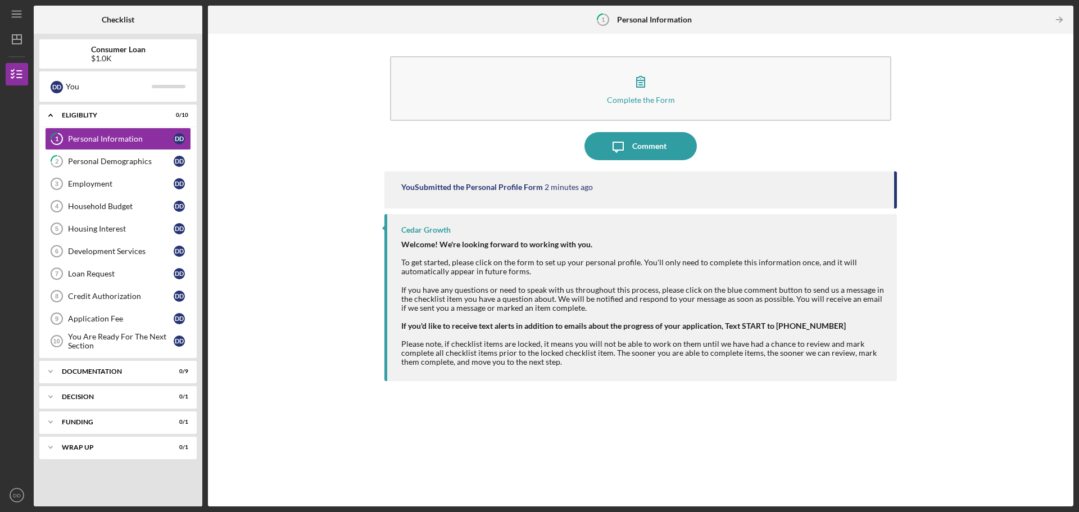
click at [1028, 15] on div at bounding box center [1034, 19] width 22 height 22
click at [16, 15] on icon "Icon/Menu" at bounding box center [16, 14] width 25 height 25
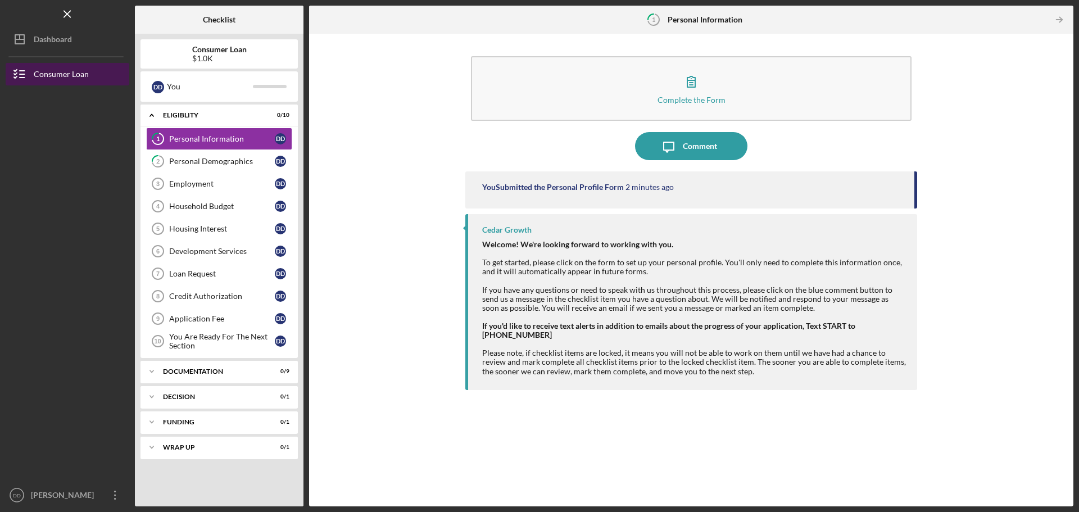
click at [28, 76] on icon "button" at bounding box center [20, 74] width 28 height 28
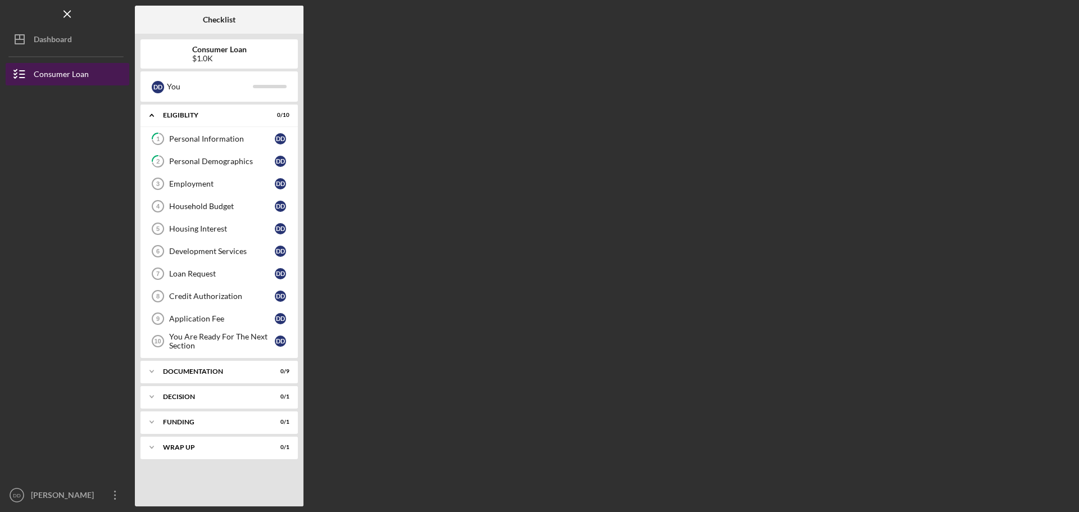
click at [28, 76] on icon "button" at bounding box center [20, 74] width 28 height 28
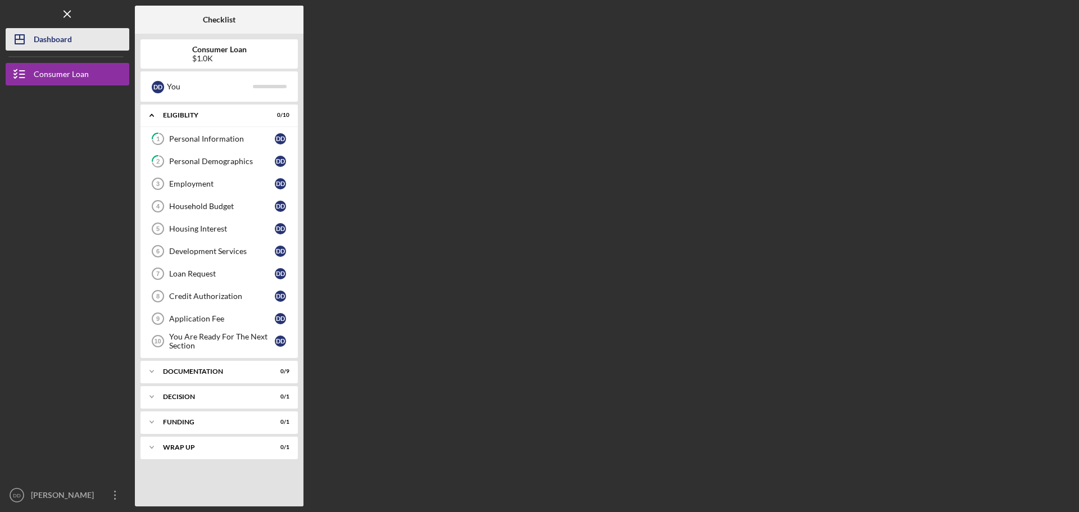
click at [51, 39] on div "Dashboard" at bounding box center [53, 40] width 38 height 25
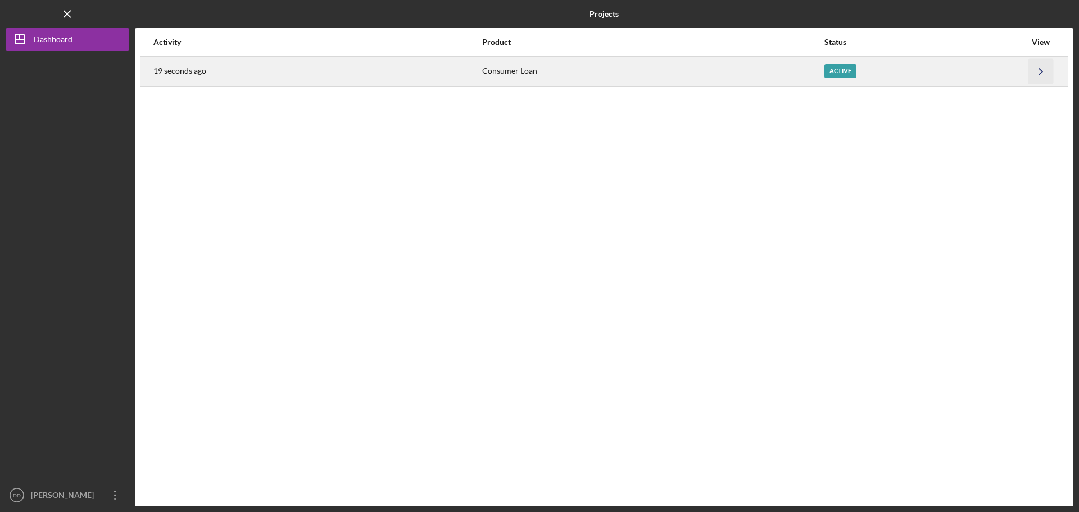
click at [1044, 71] on icon "Icon/Navigate" at bounding box center [1040, 70] width 25 height 25
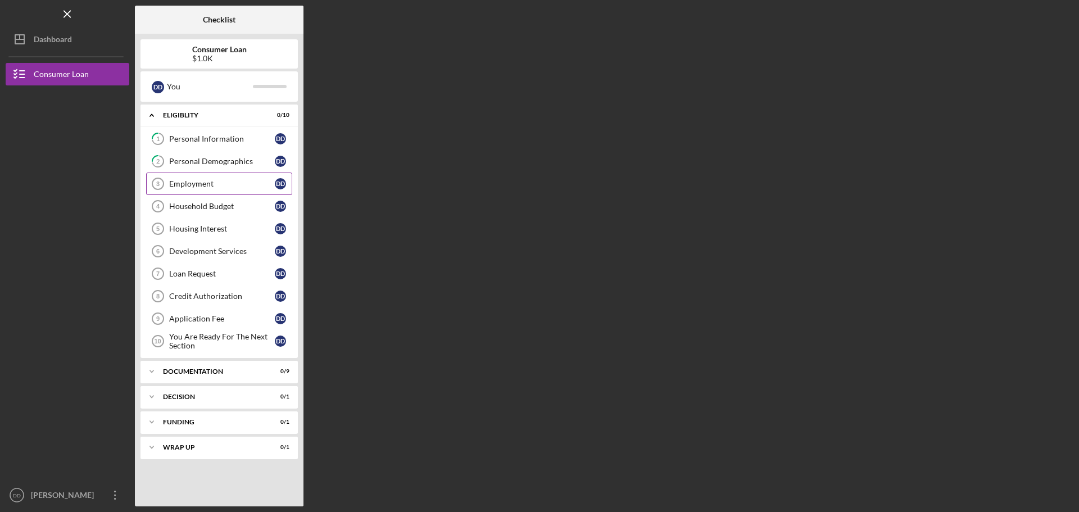
click at [198, 186] on div "Employment" at bounding box center [222, 183] width 106 height 9
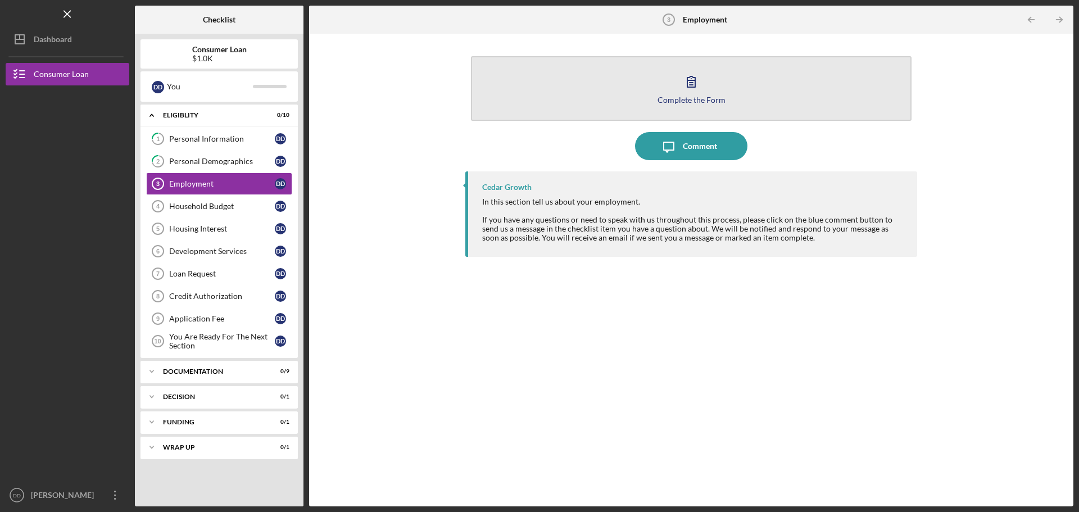
click at [701, 106] on button "Complete the Form Form" at bounding box center [691, 88] width 441 height 65
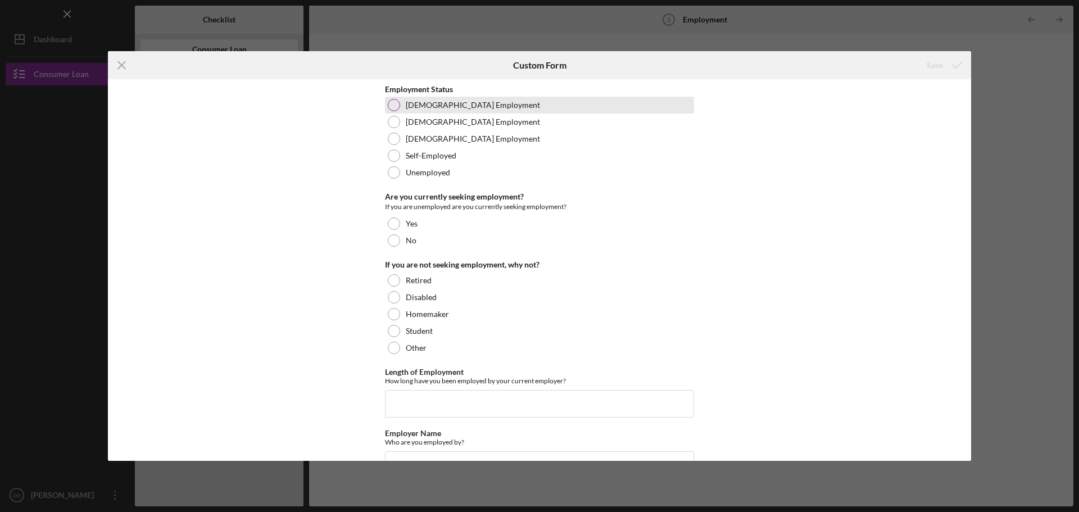
click at [392, 111] on div at bounding box center [394, 105] width 12 height 12
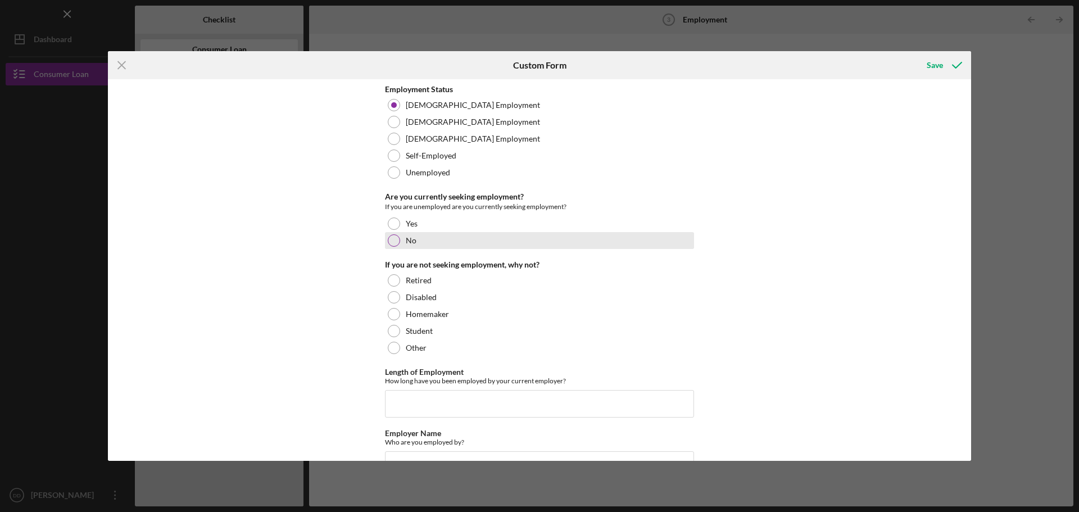
click at [391, 234] on div "No" at bounding box center [539, 240] width 309 height 17
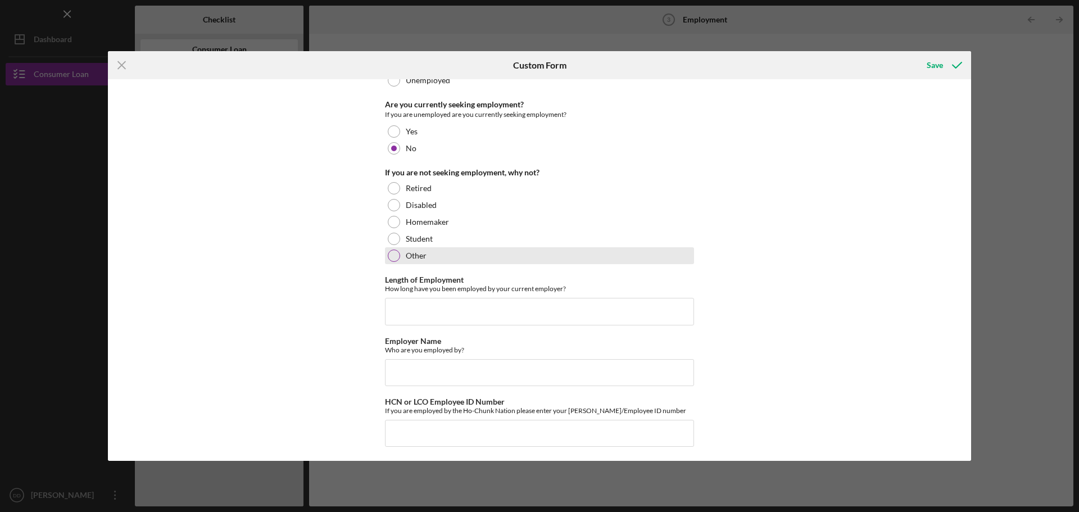
scroll to position [95, 0]
click at [393, 255] on div at bounding box center [394, 253] width 12 height 12
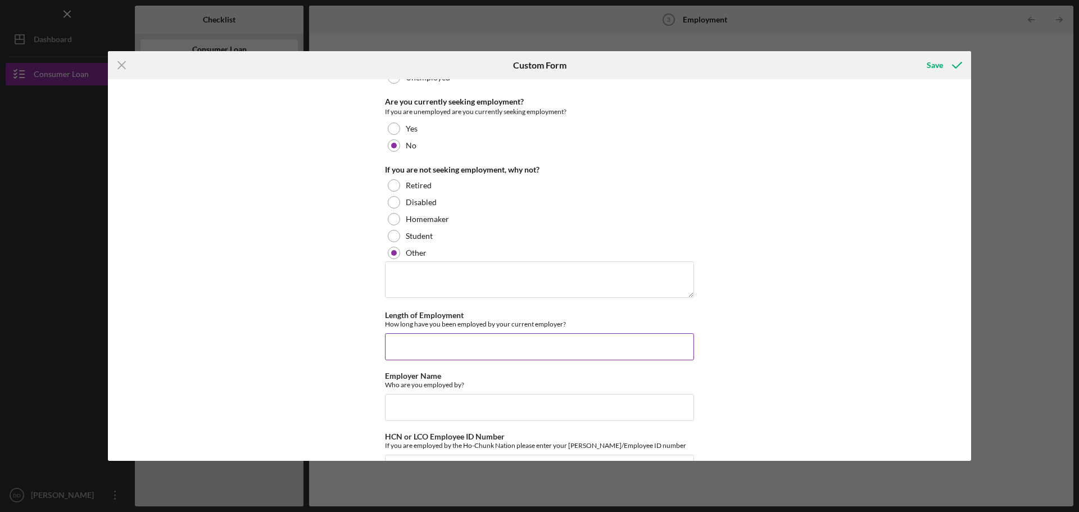
click at [424, 341] on input "Length of Employment" at bounding box center [539, 346] width 309 height 27
click at [443, 289] on textarea at bounding box center [539, 279] width 309 height 36
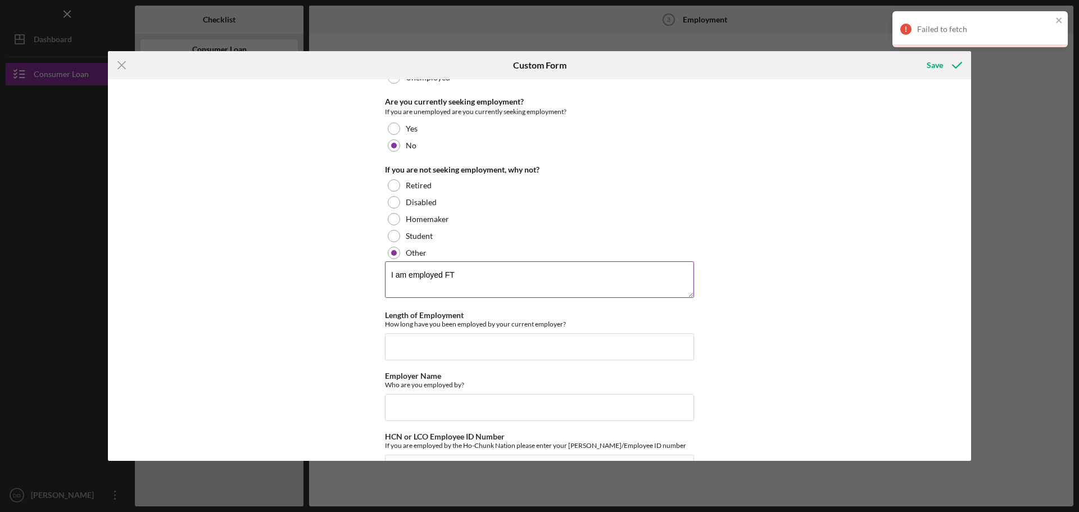
type textarea "I am employed FT"
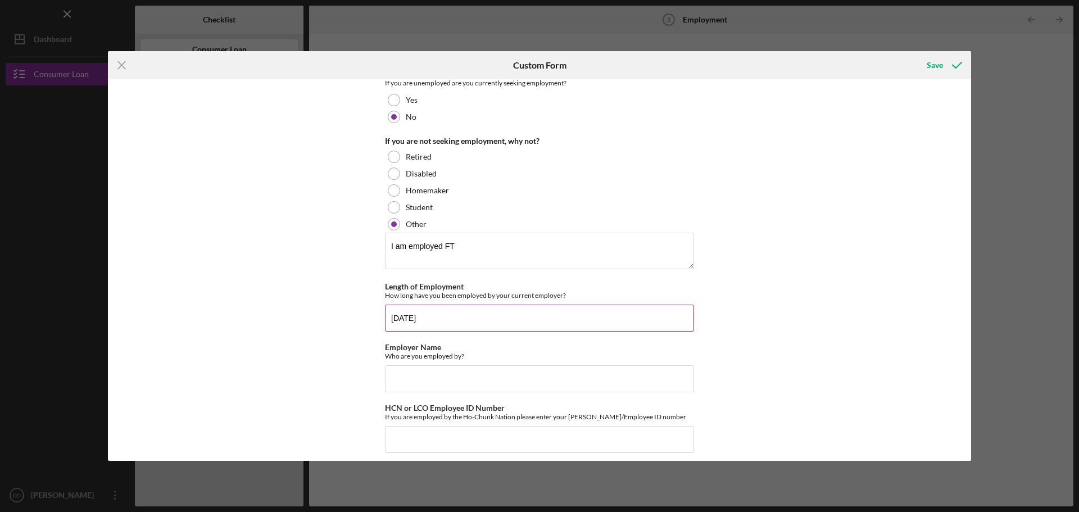
scroll to position [133, 0]
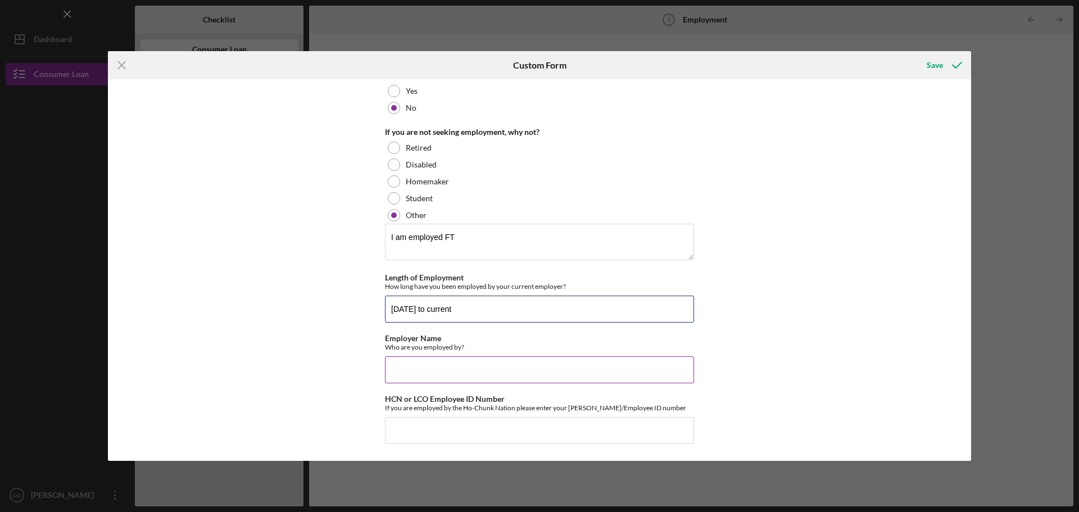
type input "[DATE] to current"
click at [473, 369] on input "Employer Name" at bounding box center [539, 369] width 309 height 27
type input "Ho-Chunk Gaming [GEOGRAPHIC_DATA]"
click at [929, 74] on div "Save" at bounding box center [935, 65] width 16 height 22
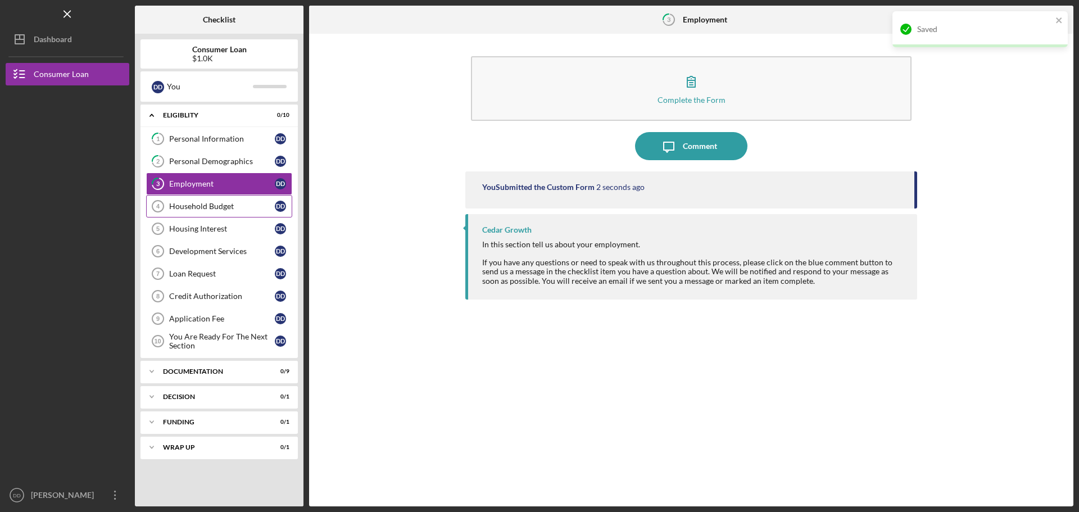
click at [203, 201] on link "Household Budget 4 Household Budget D D" at bounding box center [219, 206] width 146 height 22
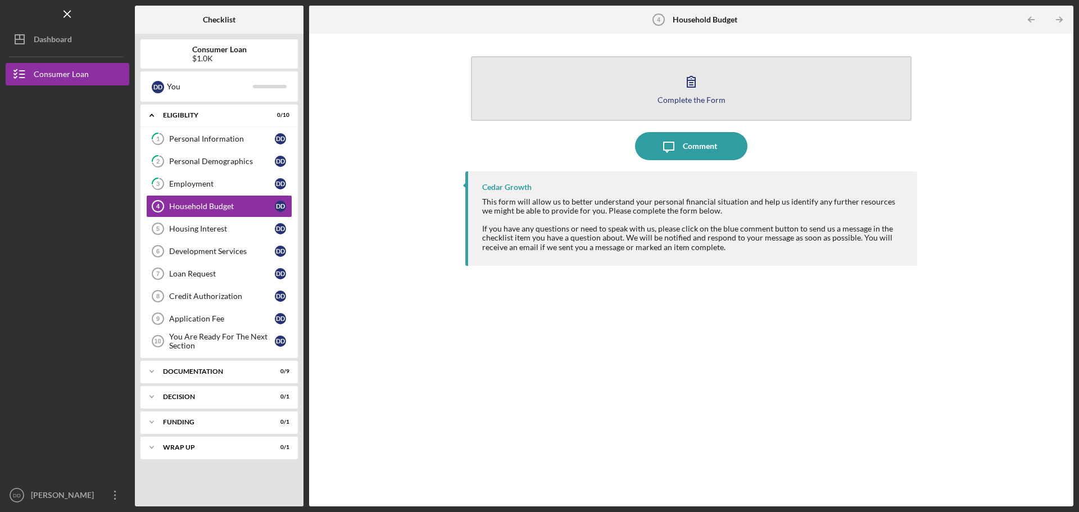
click at [697, 93] on icon "button" at bounding box center [691, 81] width 28 height 28
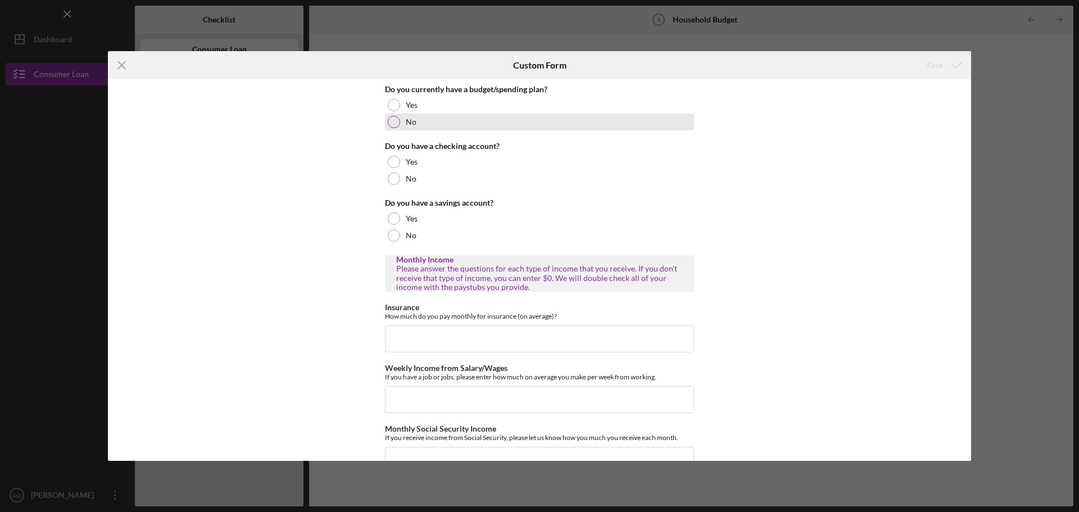
click at [397, 121] on div at bounding box center [394, 122] width 12 height 12
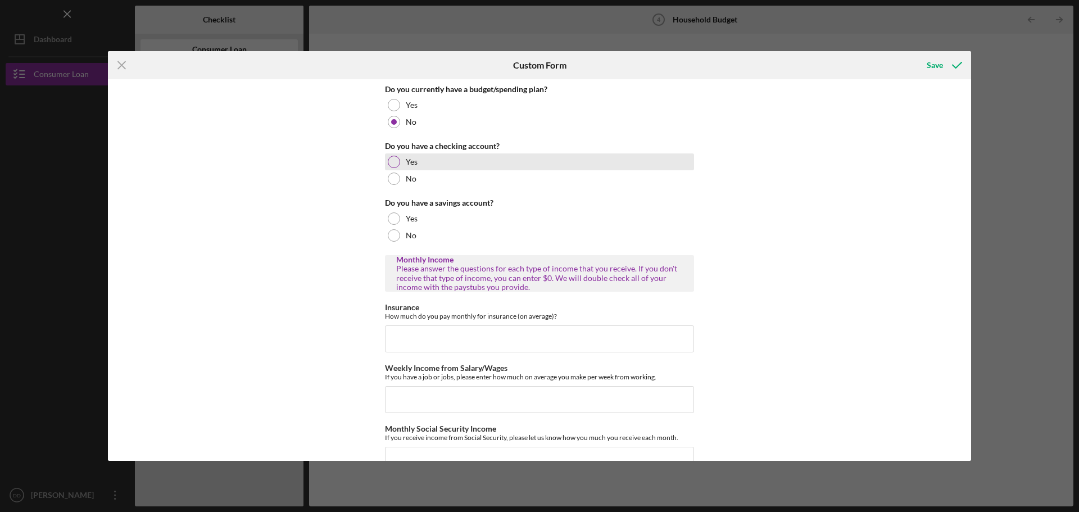
click at [389, 162] on div at bounding box center [394, 162] width 12 height 12
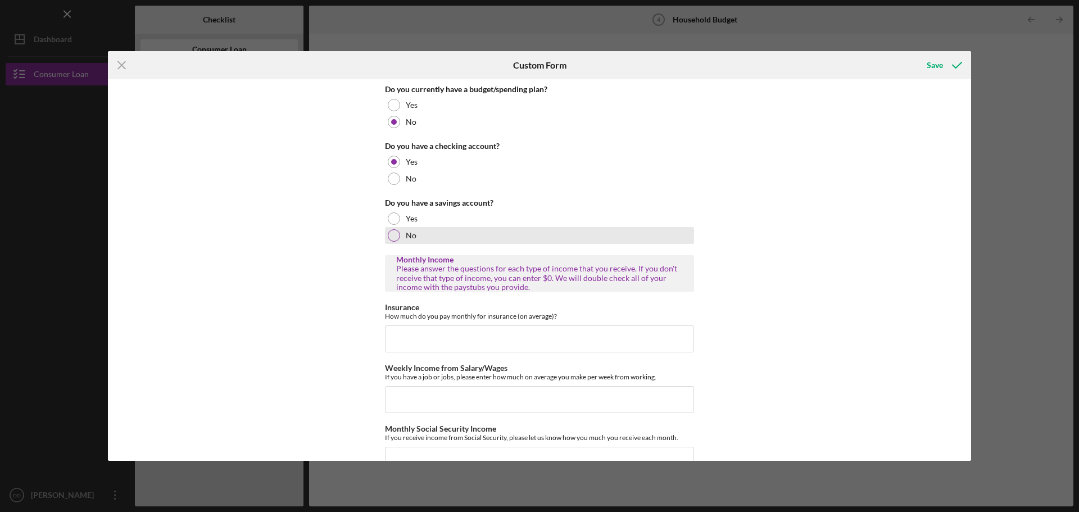
click at [385, 232] on div "No" at bounding box center [539, 235] width 309 height 17
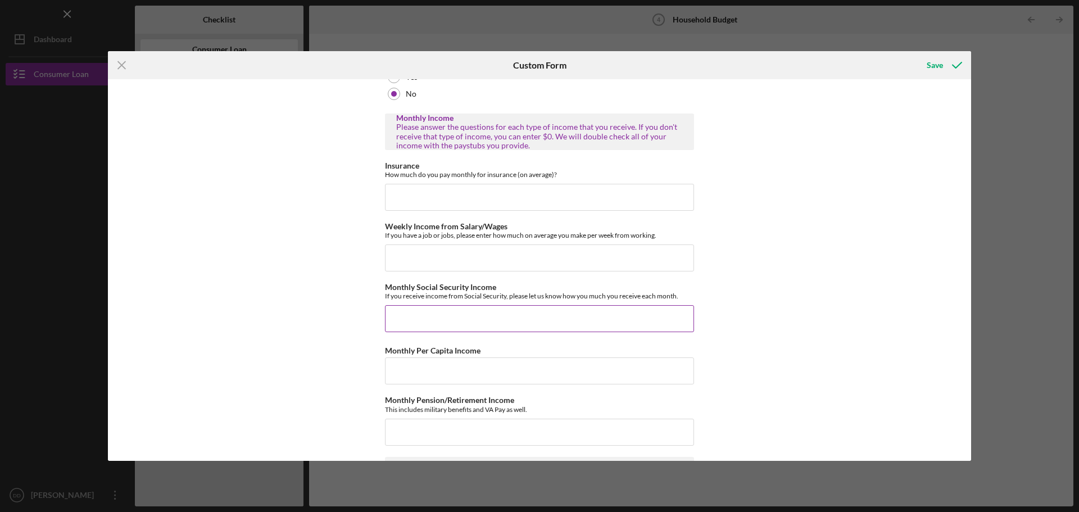
scroll to position [169, 0]
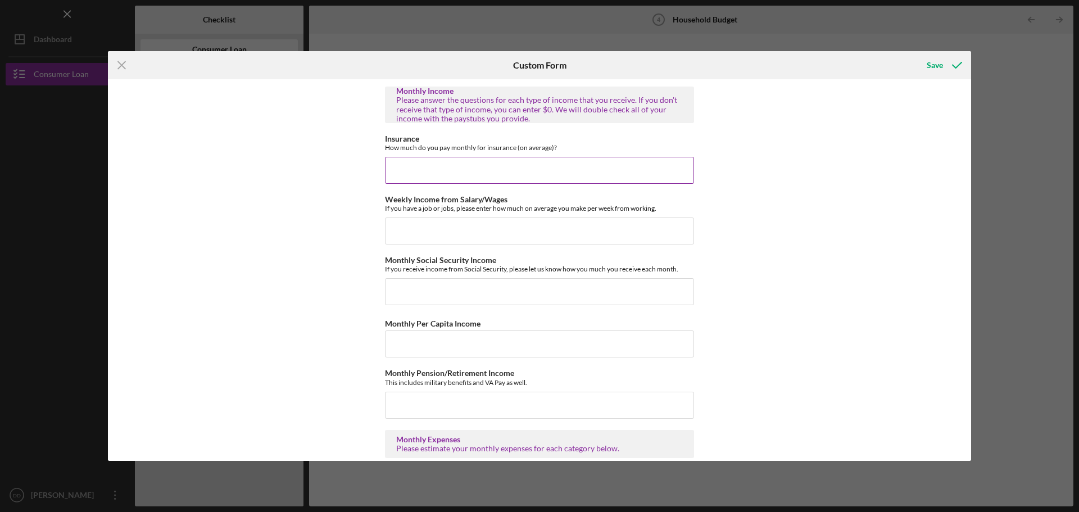
click at [433, 173] on input "Insurance" at bounding box center [539, 170] width 309 height 27
type input "$8"
type input "$180.00"
type input "$798.70"
click at [414, 282] on input "Monthly Social Security Income" at bounding box center [539, 291] width 309 height 27
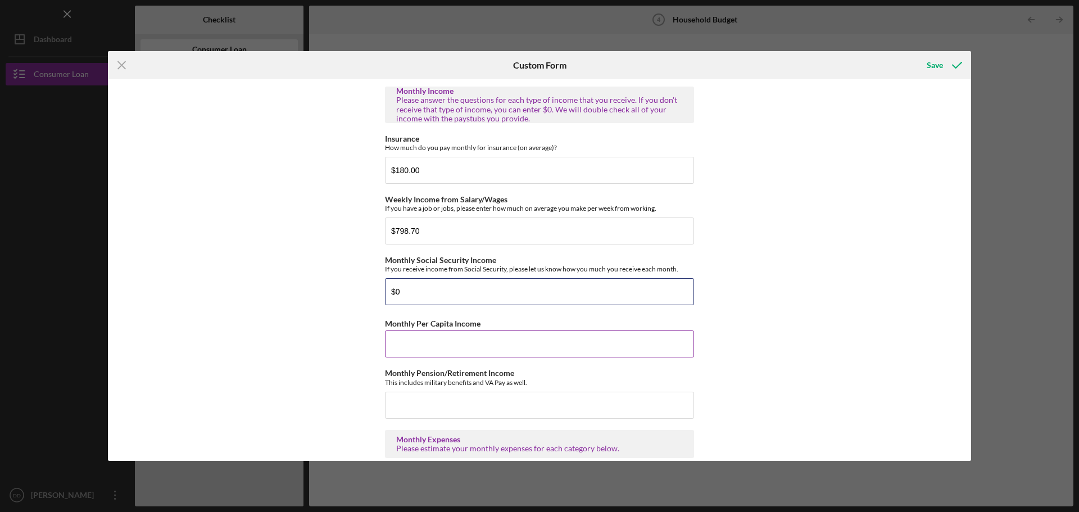
type input "$0"
click at [459, 341] on input "Monthly Per Capita Income" at bounding box center [539, 343] width 309 height 27
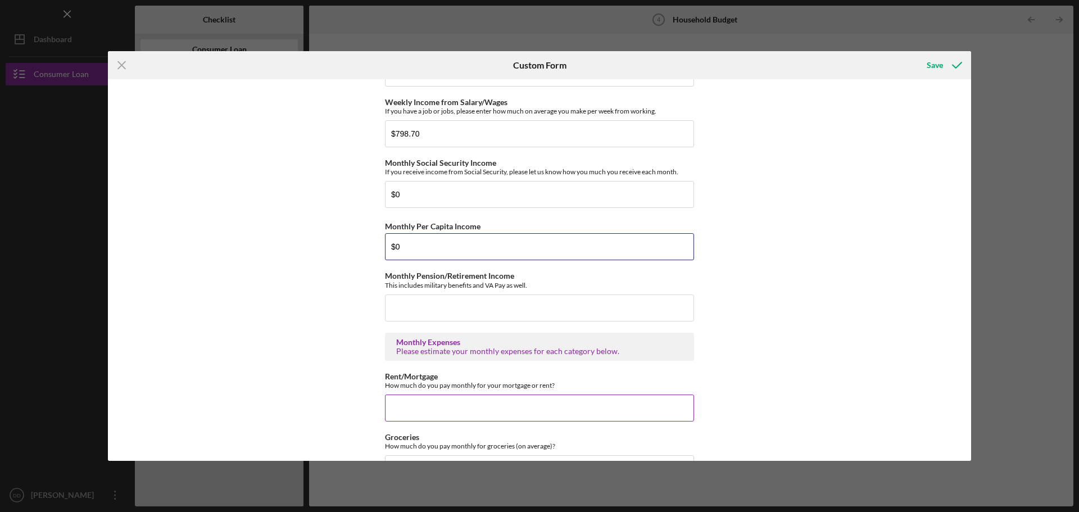
scroll to position [281, 0]
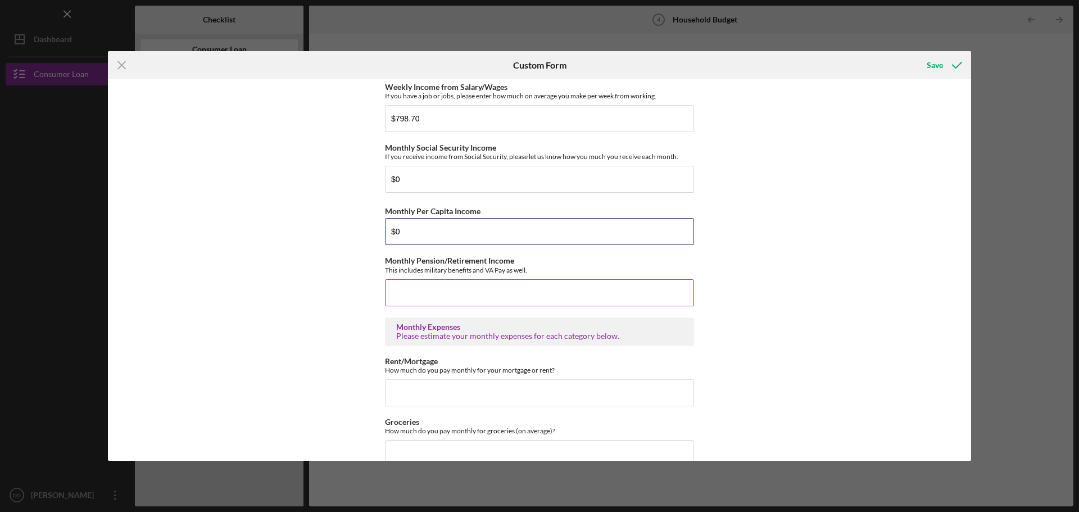
type input "$0"
click at [443, 293] on input "Monthly Pension/Retirement Income" at bounding box center [539, 292] width 309 height 27
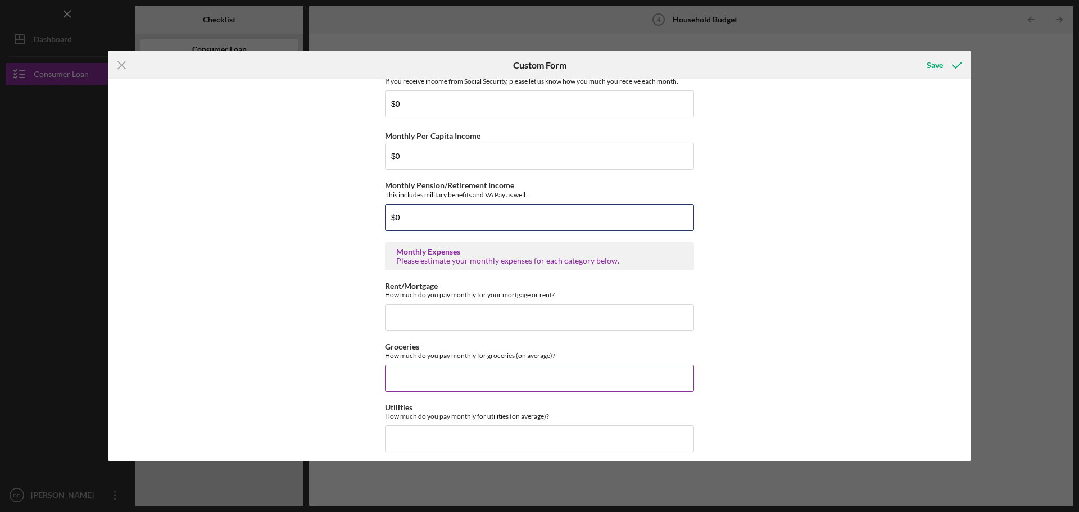
scroll to position [393, 0]
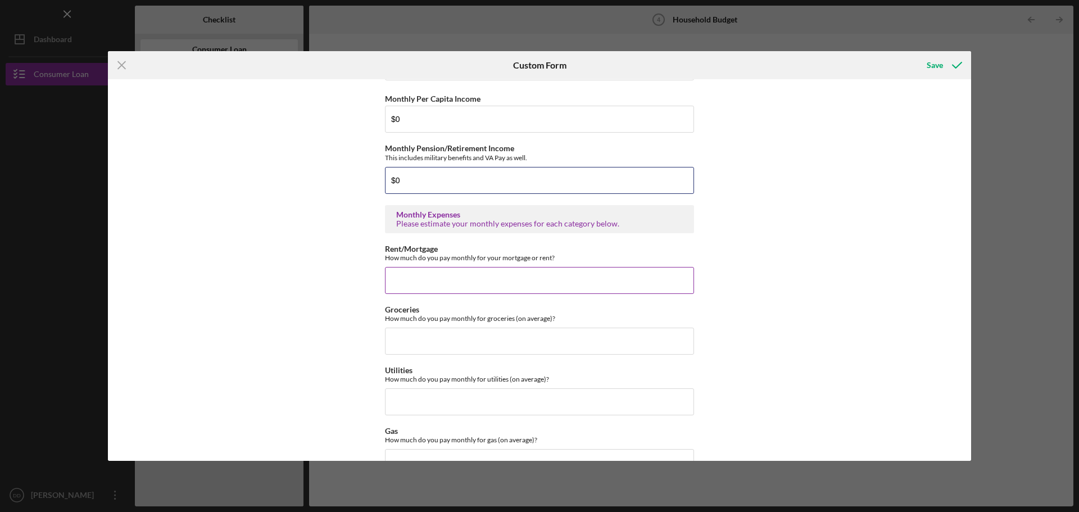
type input "$0"
click at [424, 276] on input "Rent/Mortgage" at bounding box center [539, 280] width 309 height 27
type input "$2"
type input "$150"
click at [467, 337] on input "Groceries" at bounding box center [539, 341] width 309 height 27
